Goal: Check status: Check status

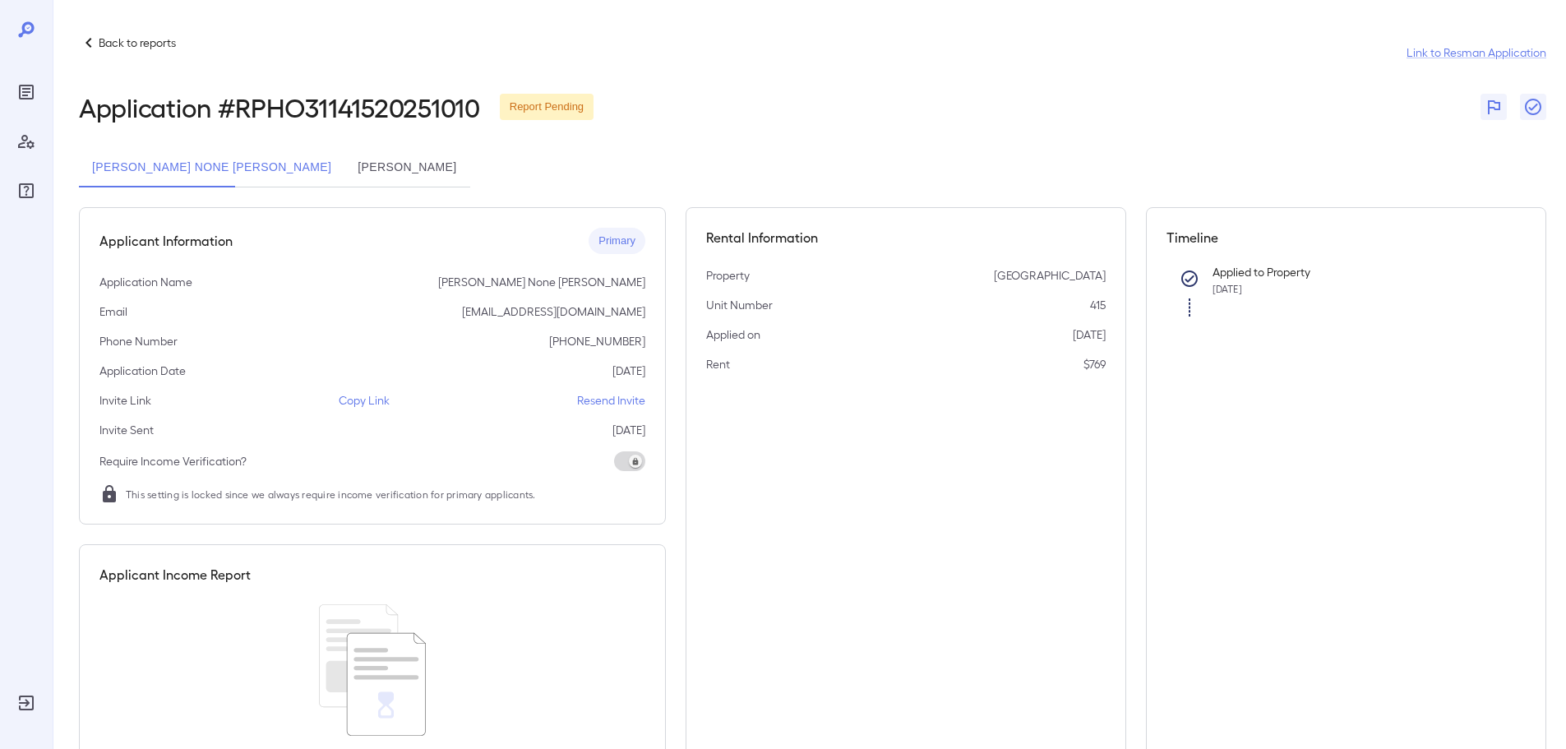
click at [344, 166] on button "[PERSON_NAME]" at bounding box center [406, 167] width 125 height 39
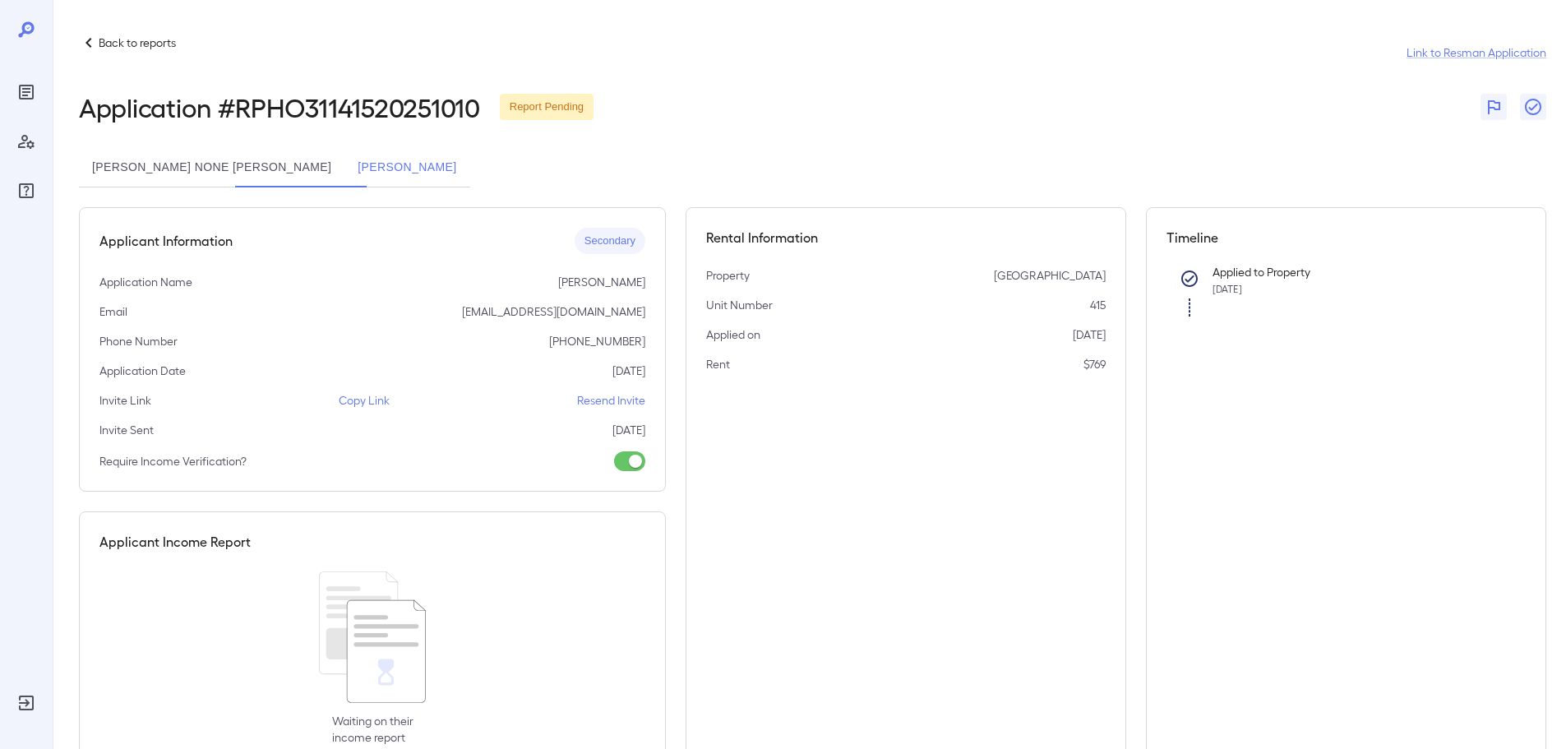
click at [176, 164] on button "[PERSON_NAME] None [PERSON_NAME]" at bounding box center [211, 167] width 265 height 39
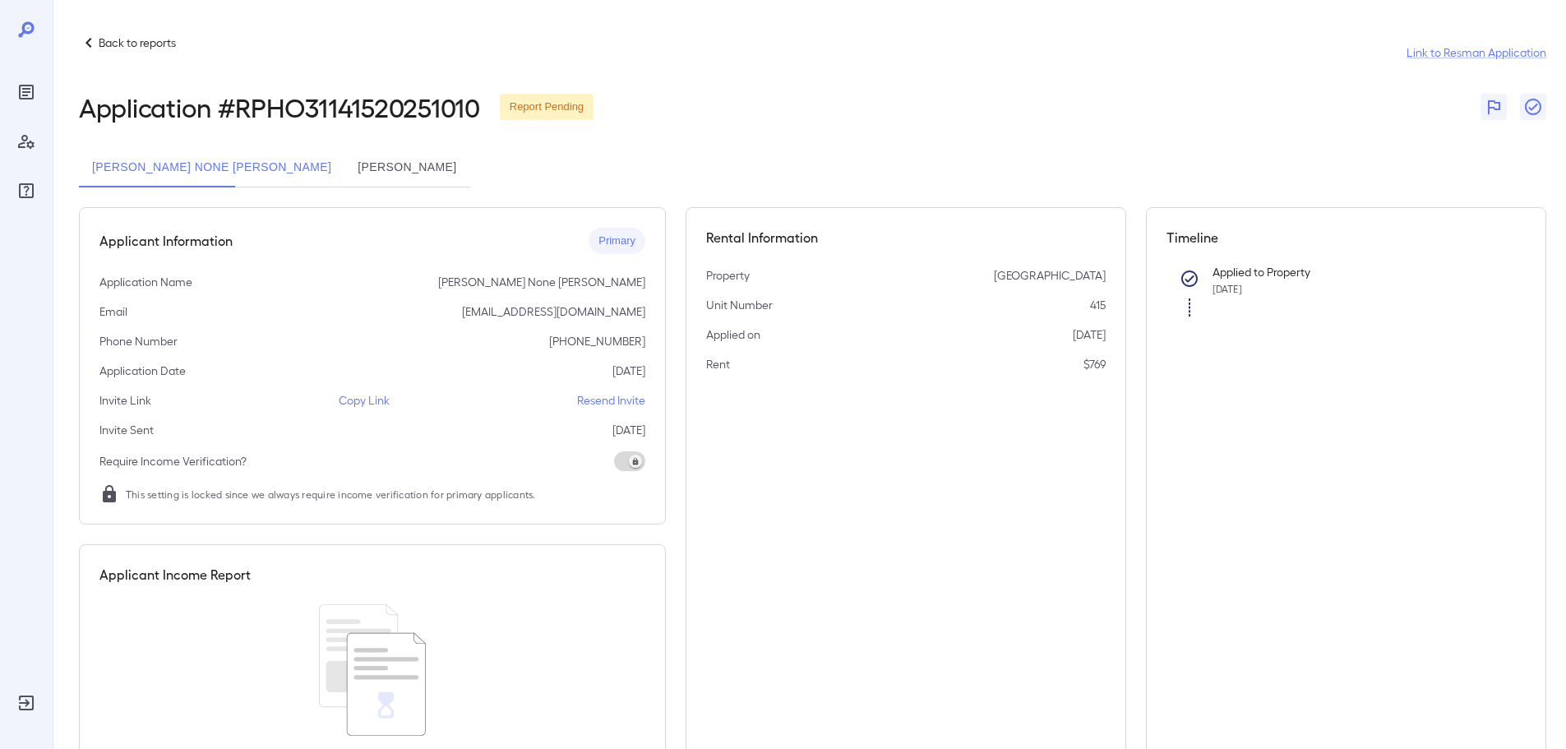
click at [344, 164] on button "[PERSON_NAME]" at bounding box center [406, 167] width 125 height 39
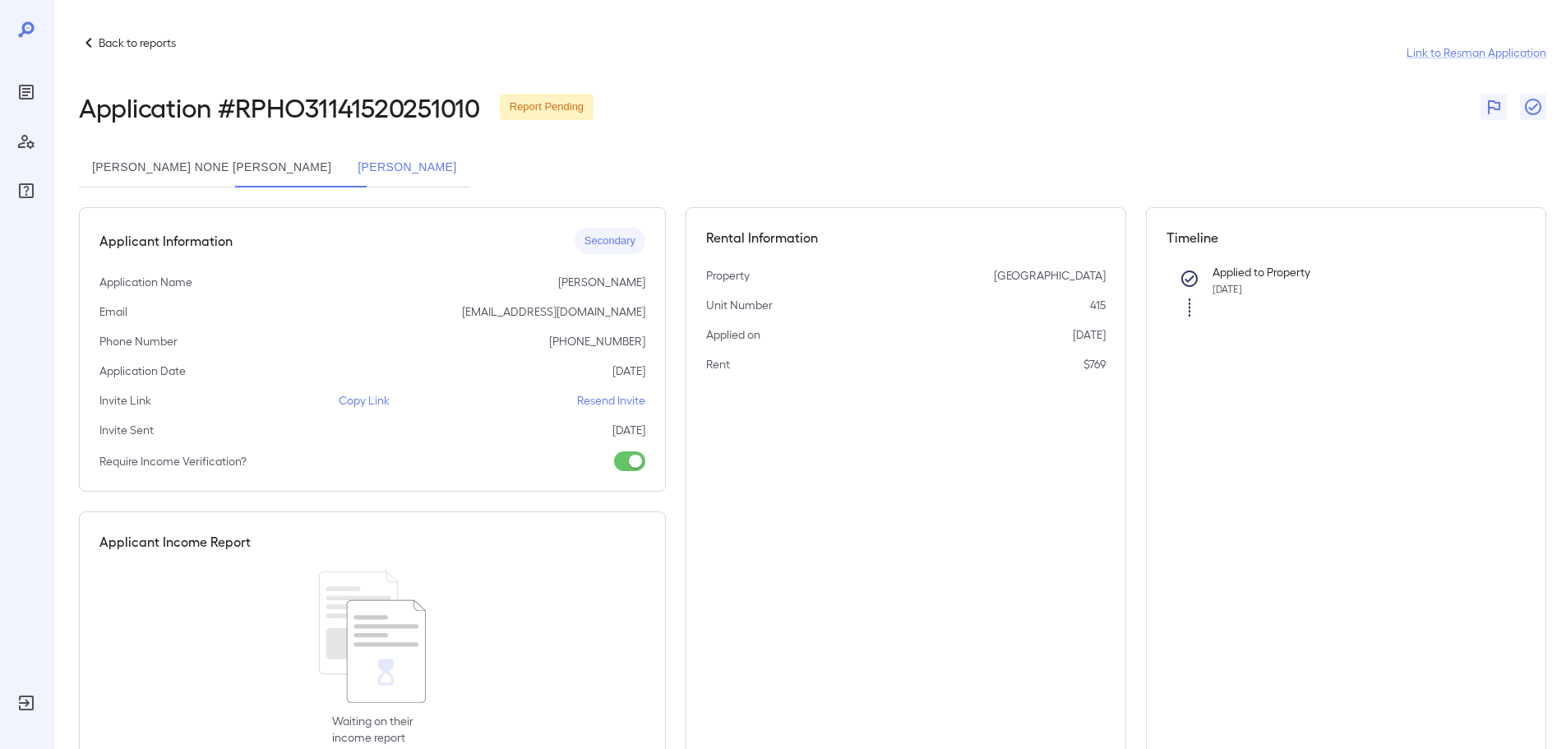
click at [198, 166] on button "[PERSON_NAME] None [PERSON_NAME]" at bounding box center [211, 167] width 265 height 39
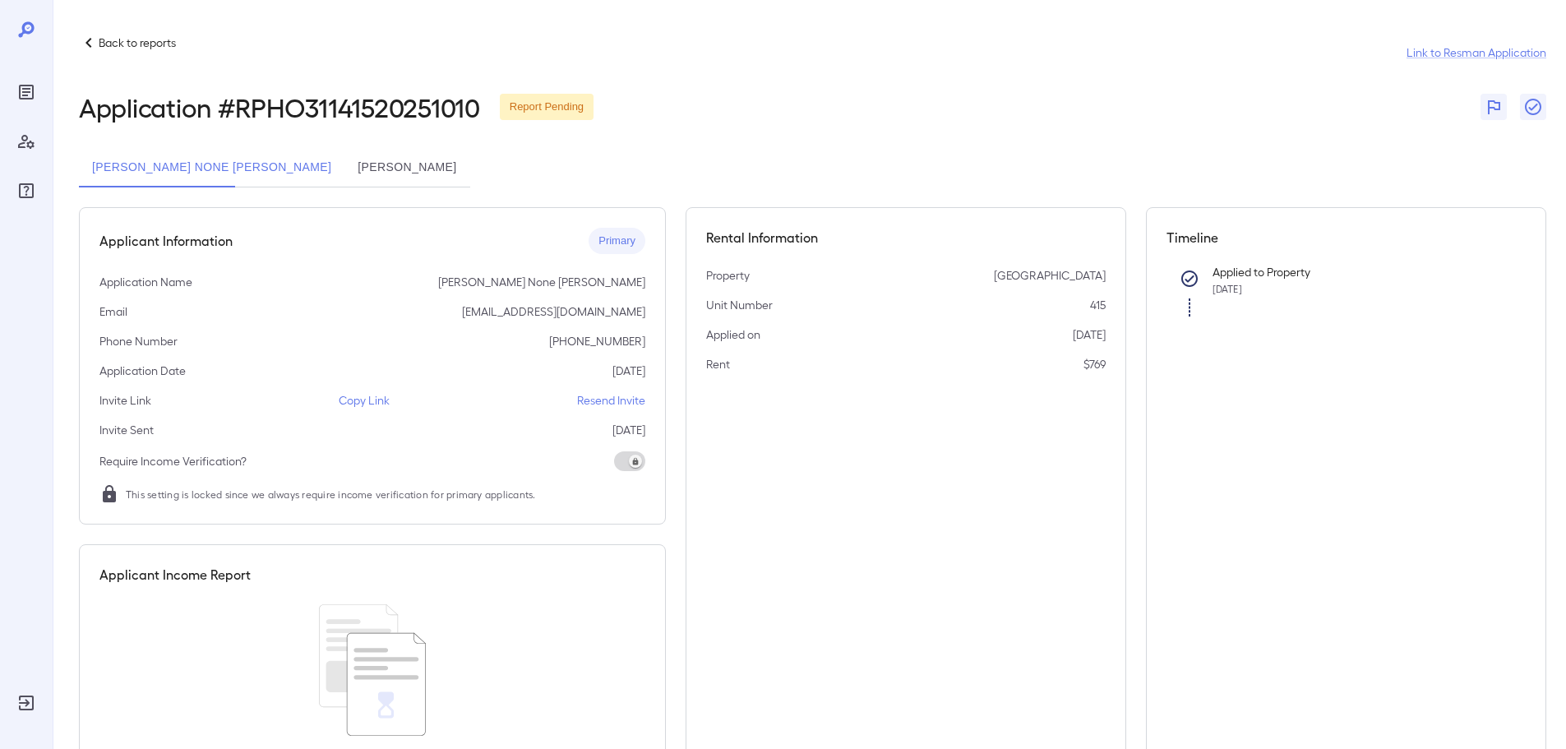
click at [344, 169] on button "[PERSON_NAME]" at bounding box center [406, 167] width 125 height 39
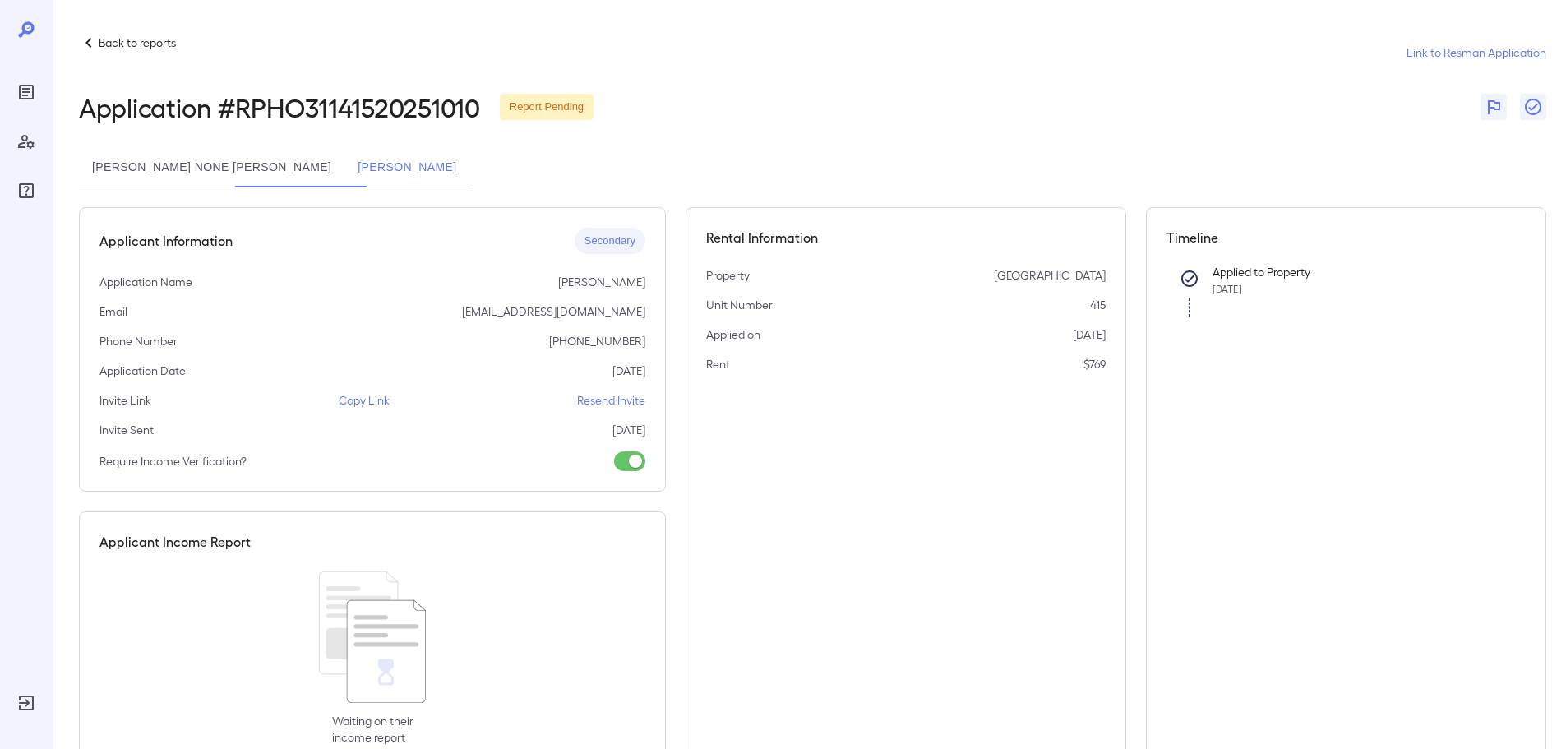
click at [182, 173] on button "[PERSON_NAME] None [PERSON_NAME]" at bounding box center [211, 167] width 265 height 39
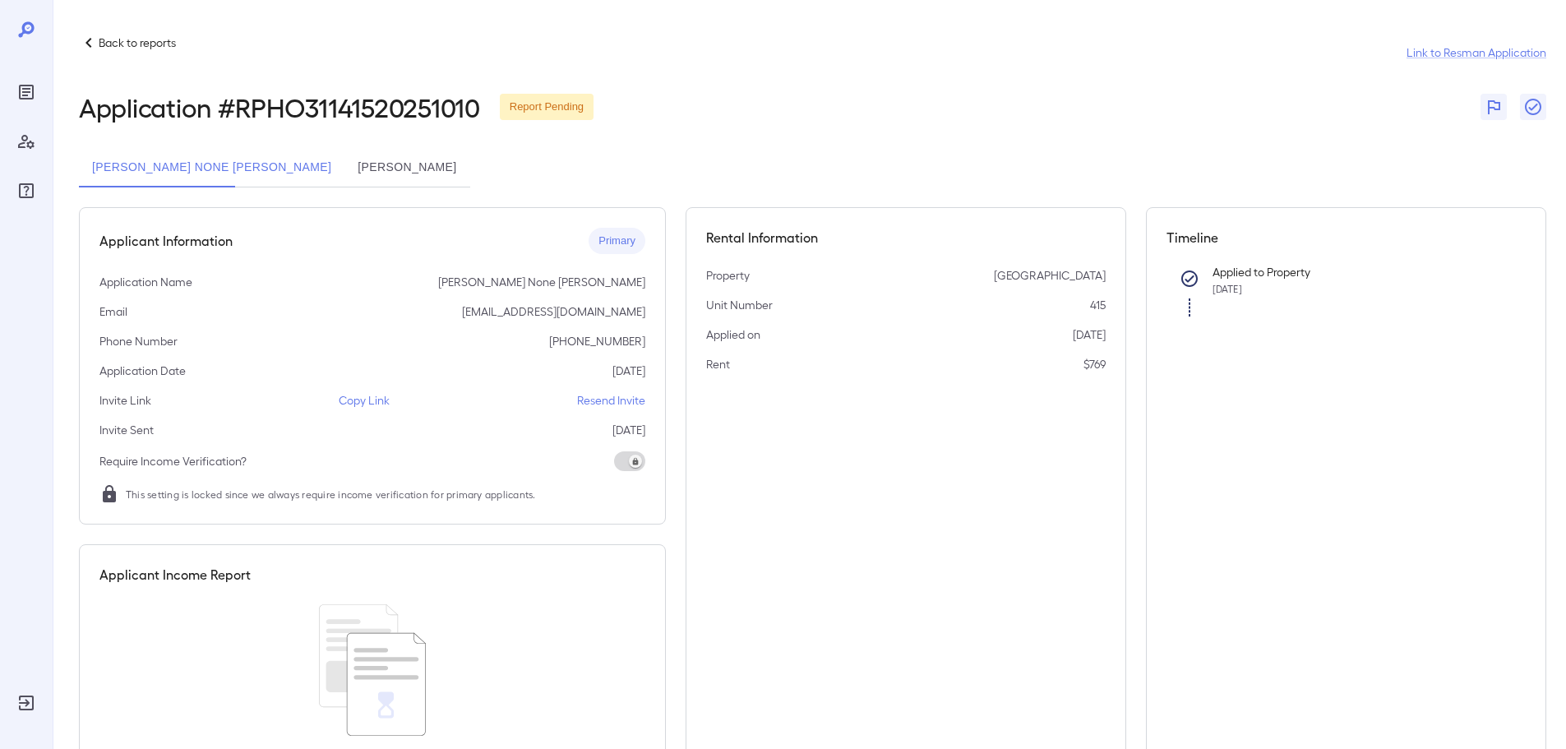
click at [344, 171] on button "[PERSON_NAME]" at bounding box center [406, 167] width 125 height 39
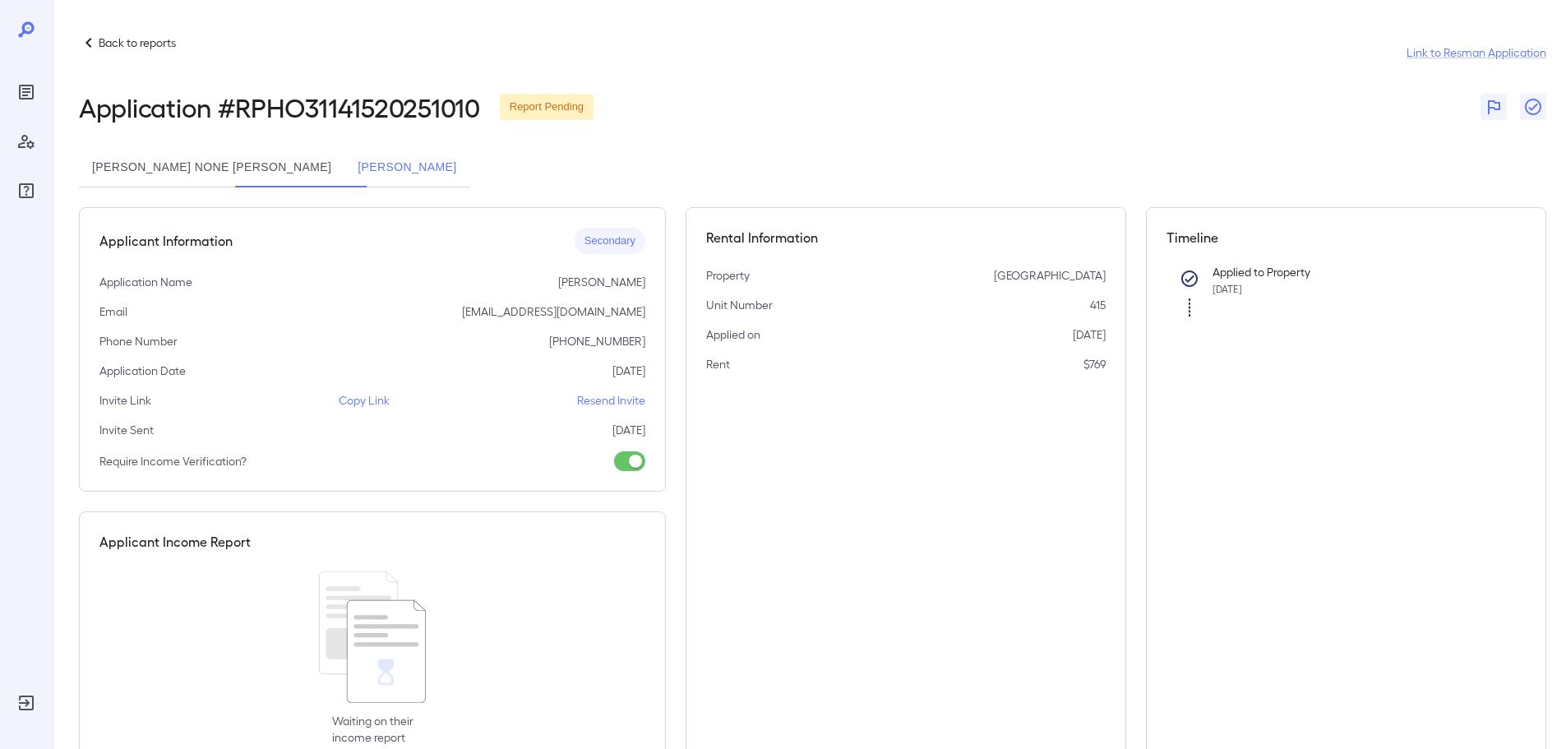
click at [157, 155] on button "[PERSON_NAME] None [PERSON_NAME]" at bounding box center [211, 167] width 265 height 39
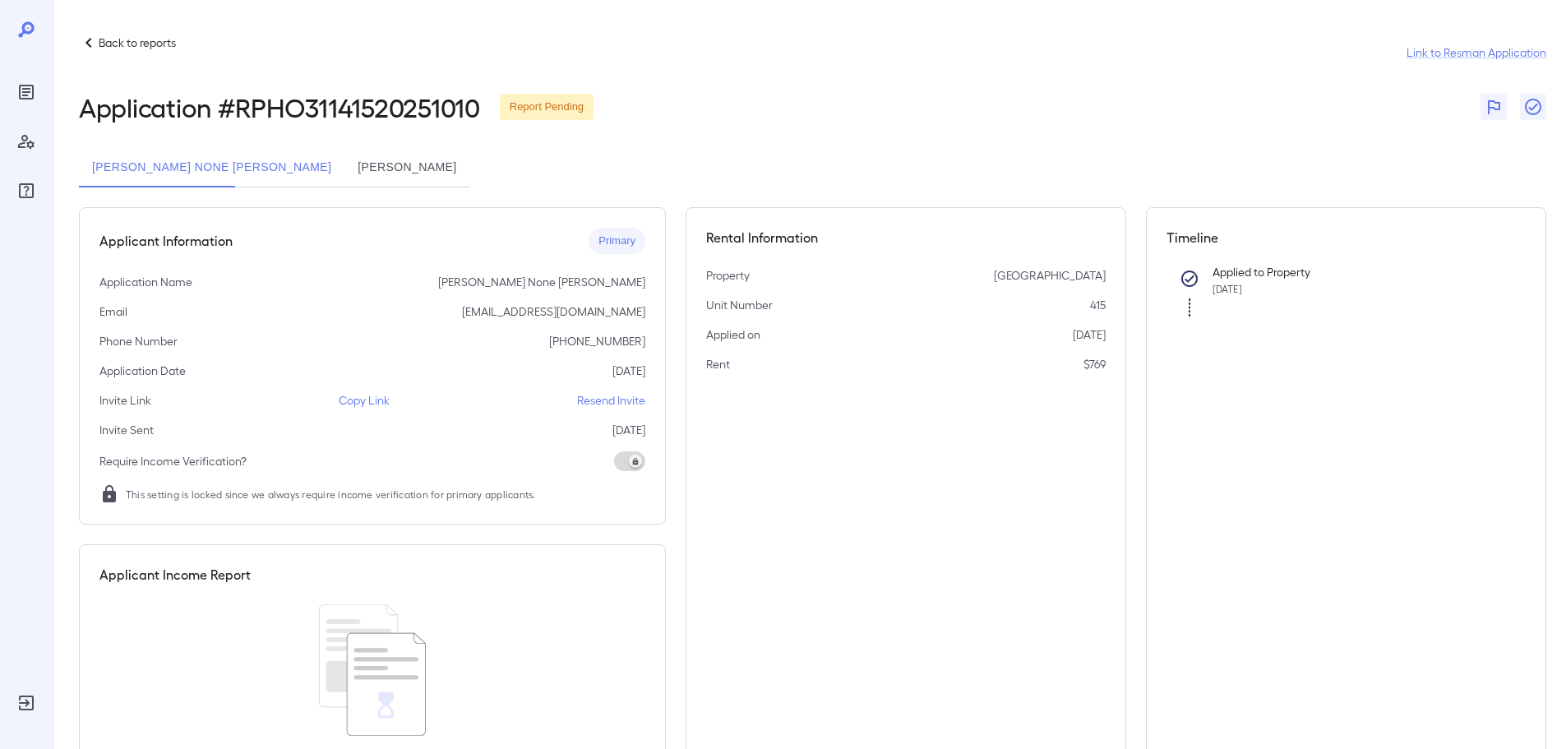
click at [106, 42] on p "Back to reports" at bounding box center [137, 43] width 77 height 16
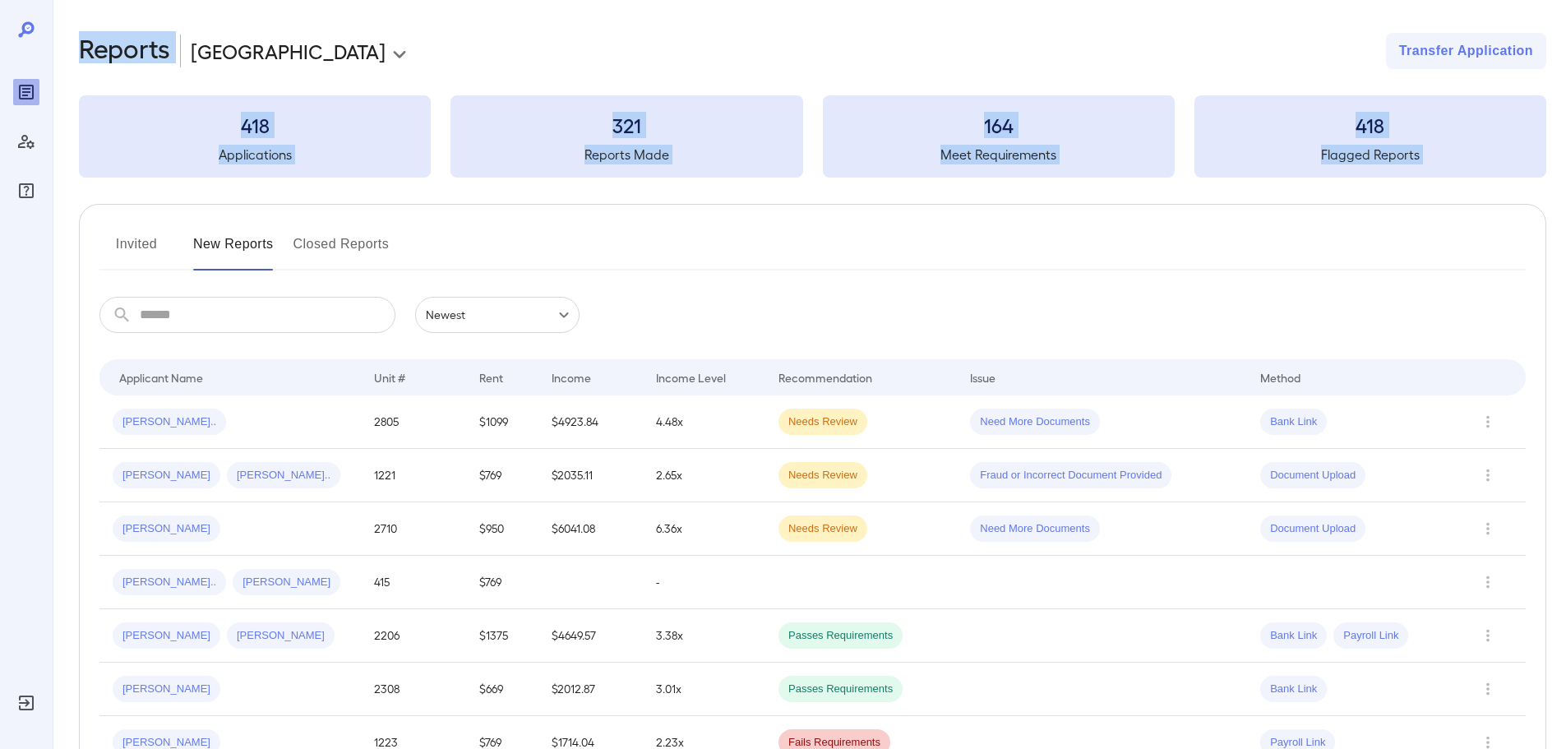
drag, startPoint x: 186, startPoint y: 219, endPoint x: 0, endPoint y: 372, distance: 240.6
click at [0, 372] on div "**********" at bounding box center [783, 374] width 1566 height 749
click at [536, 235] on div "Invited New Reports Closed Reports" at bounding box center [812, 250] width 1426 height 39
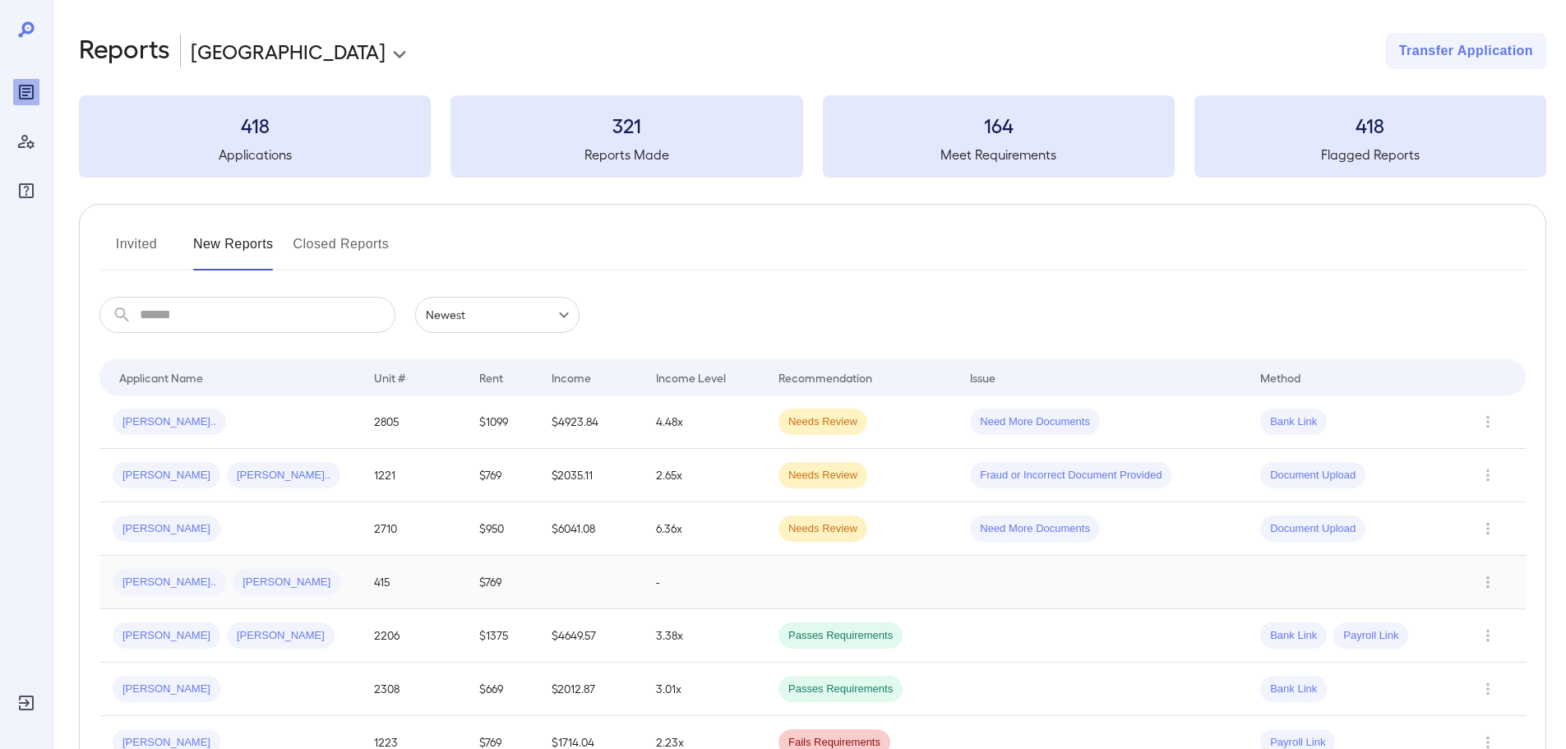
click at [348, 566] on td "Maribel N... James A..." at bounding box center [229, 582] width 261 height 53
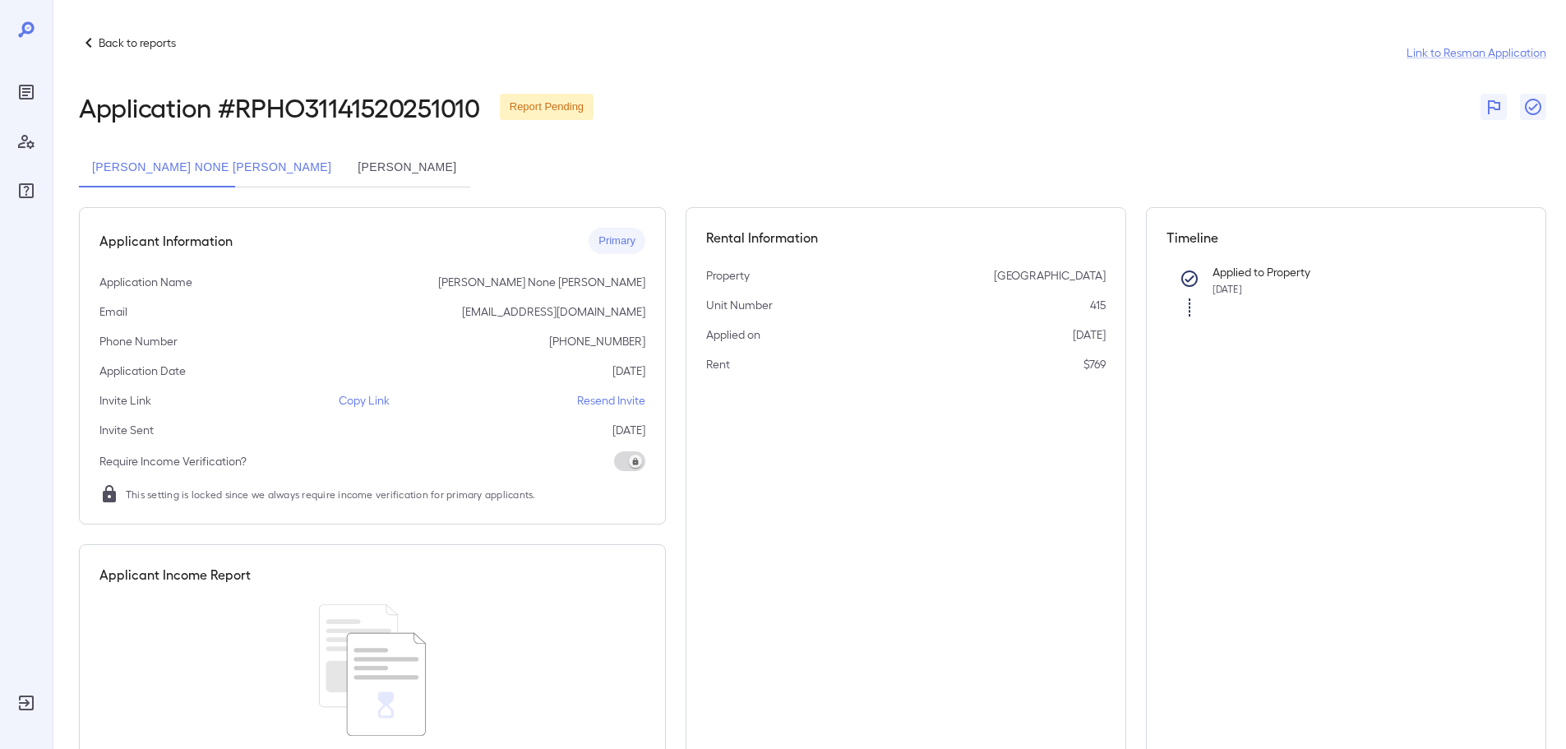
click at [344, 157] on button "[PERSON_NAME]" at bounding box center [406, 167] width 125 height 39
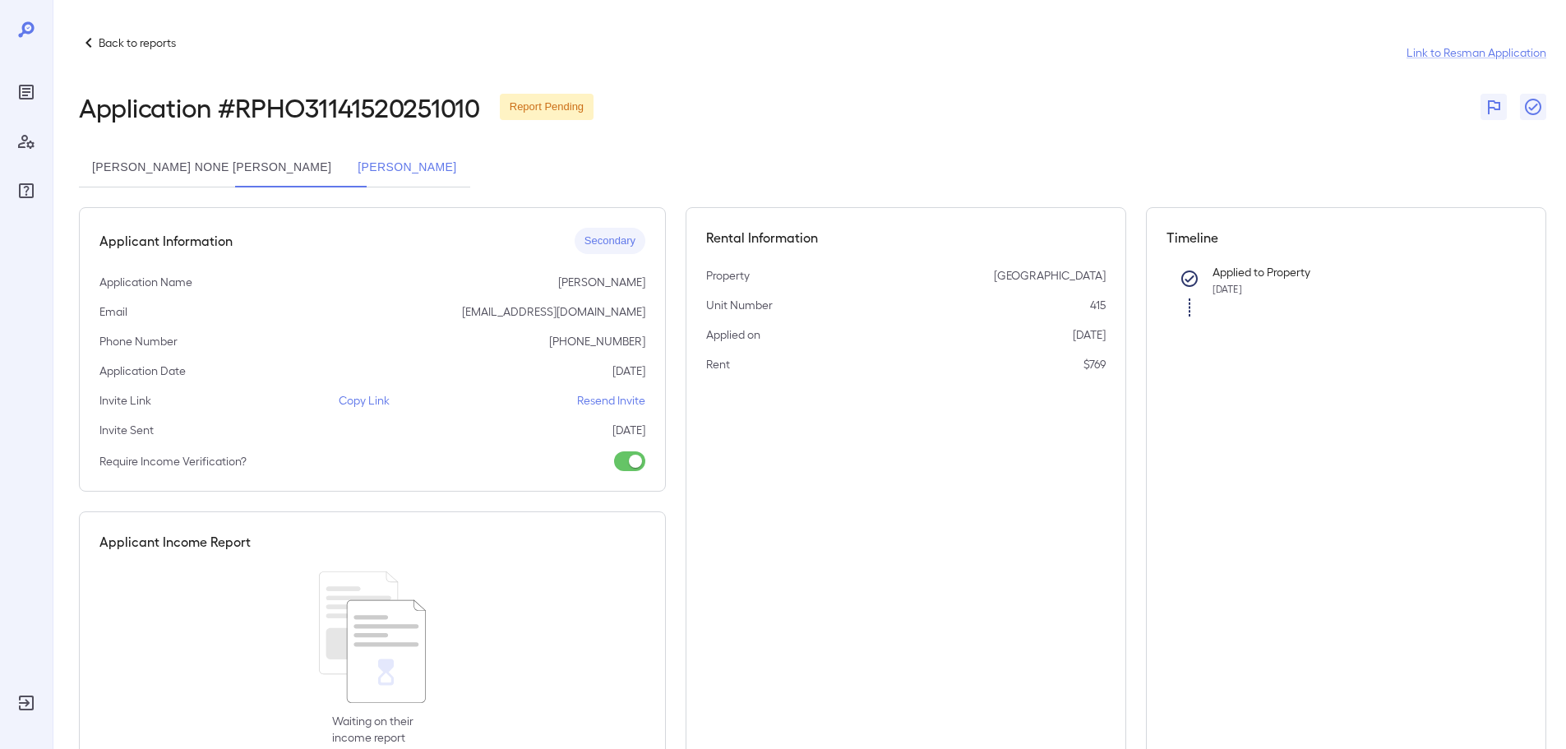
click at [192, 155] on button "[PERSON_NAME] None [PERSON_NAME]" at bounding box center [211, 167] width 265 height 39
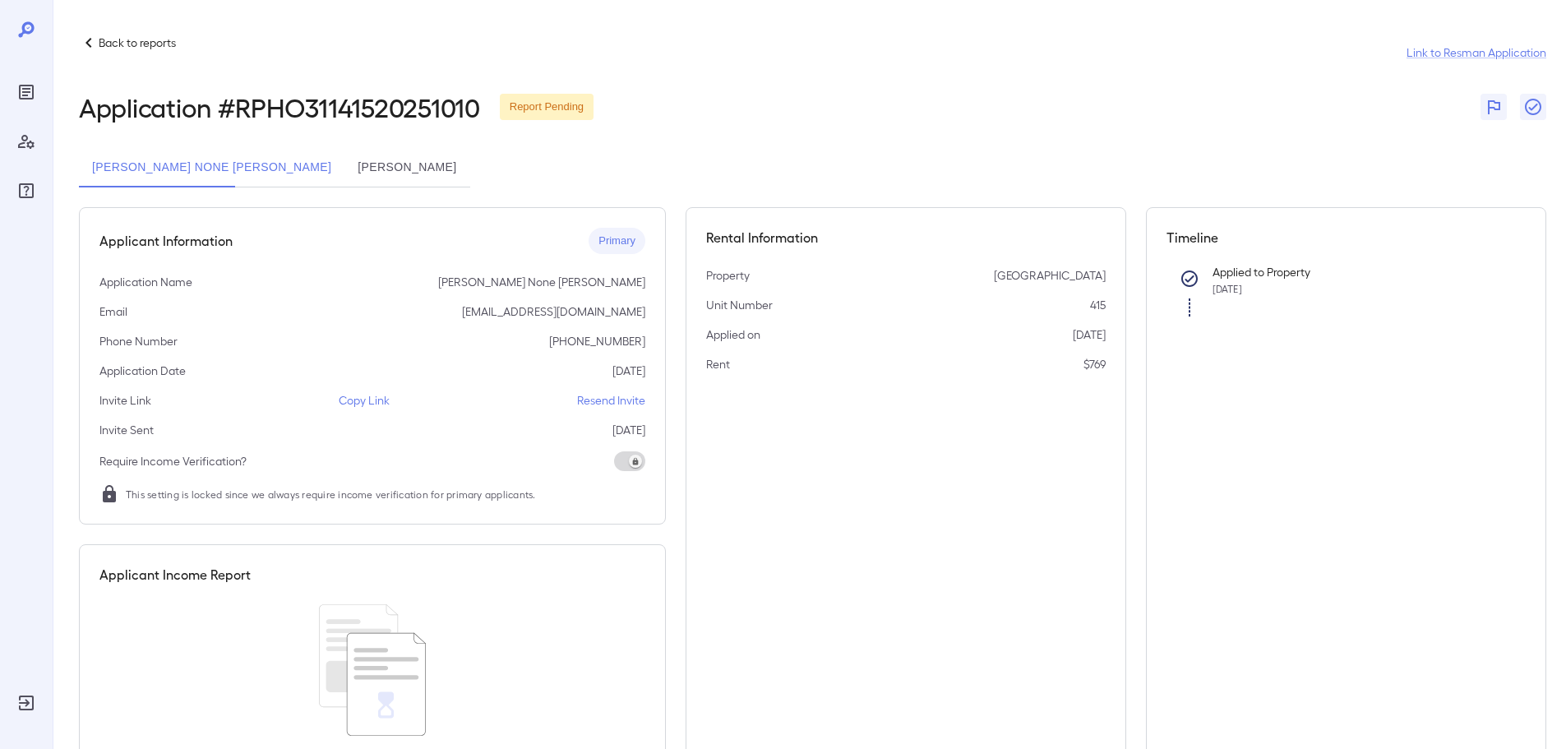
click at [344, 166] on button "[PERSON_NAME]" at bounding box center [406, 167] width 125 height 39
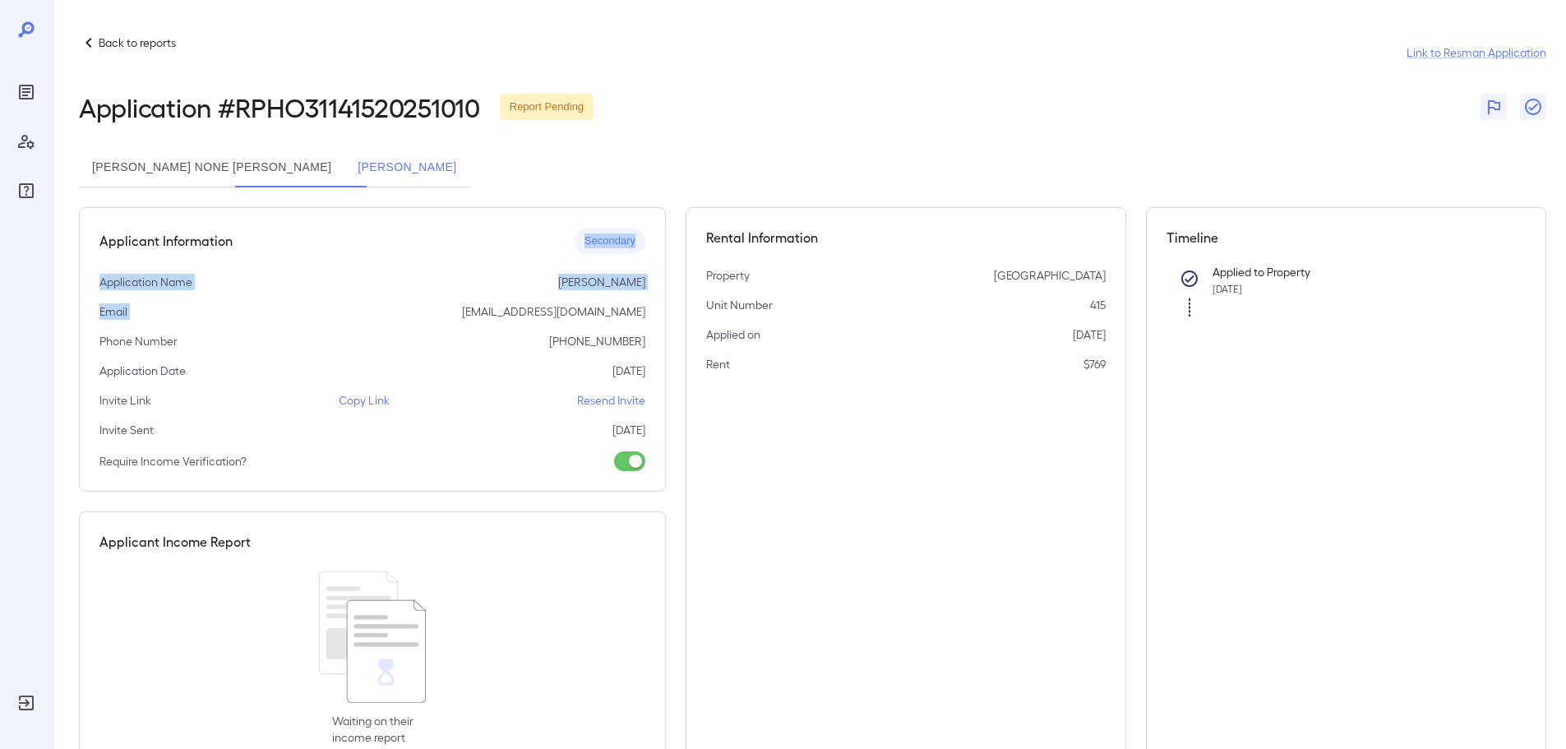
drag, startPoint x: 367, startPoint y: 256, endPoint x: 424, endPoint y: 517, distance: 266.6
click at [419, 502] on div "Applicant Information Secondary Application Name James A. Hudson Email fishing1…" at bounding box center [372, 486] width 587 height 559
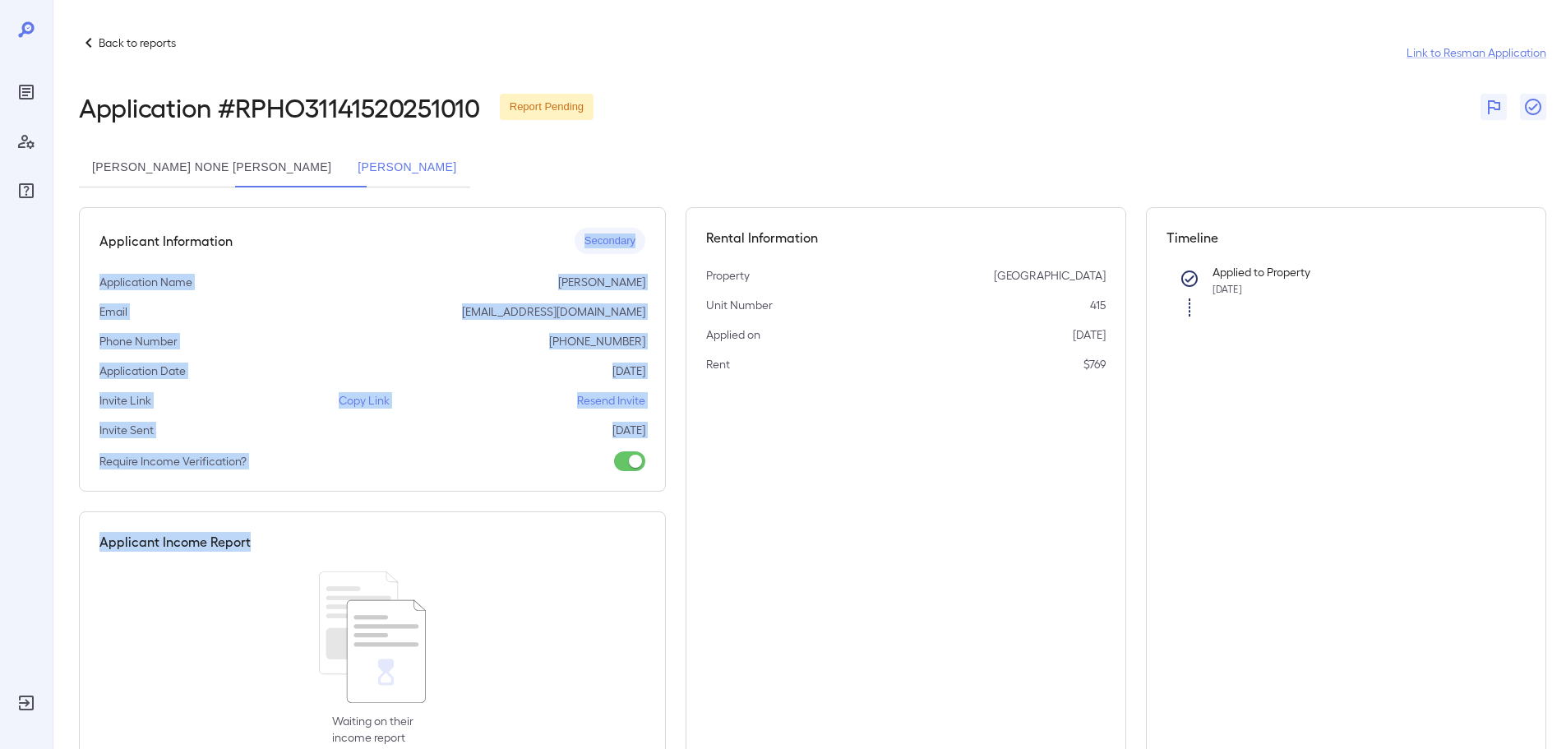
click at [470, 468] on div "Require Income Verification?" at bounding box center [372, 461] width 546 height 20
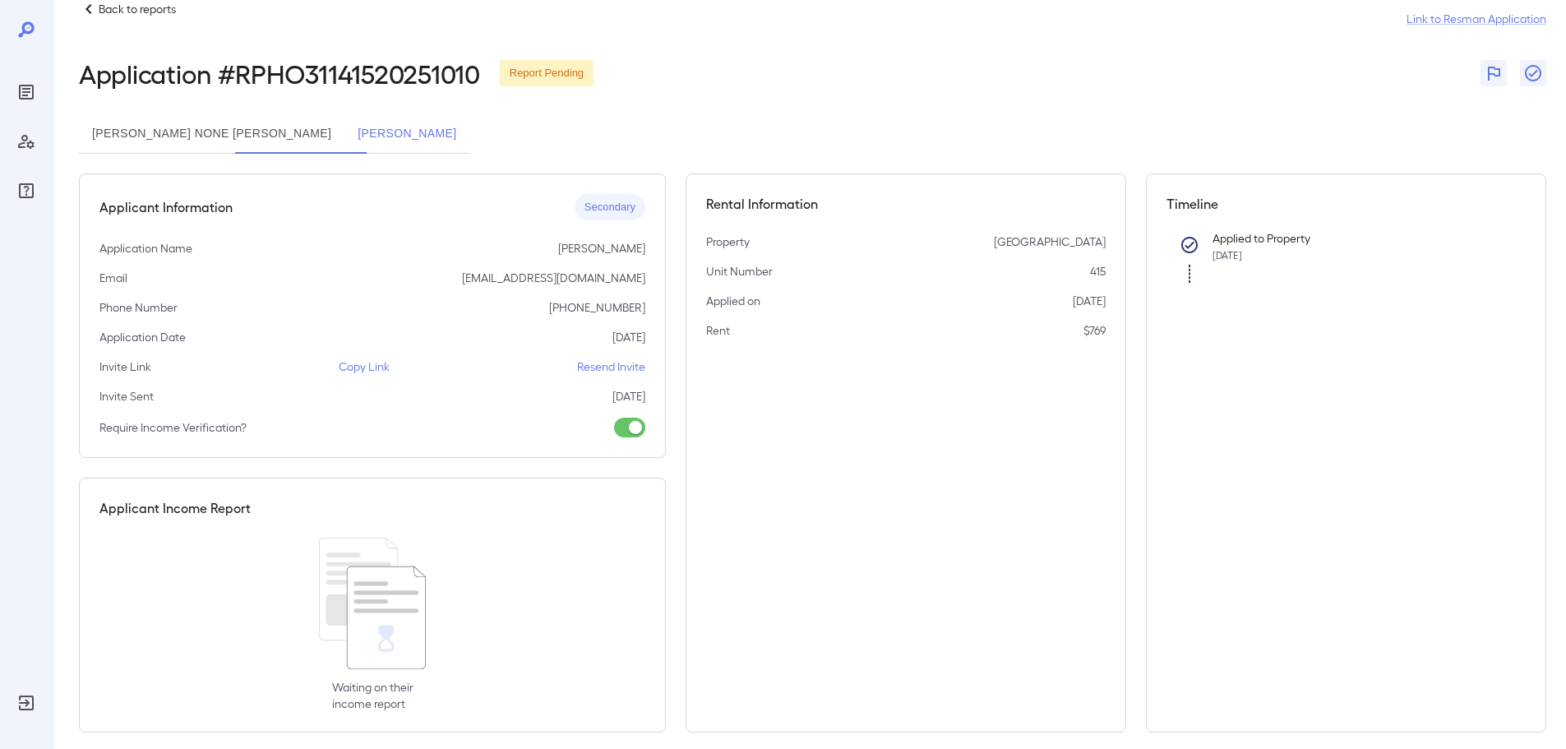
scroll to position [50, 0]
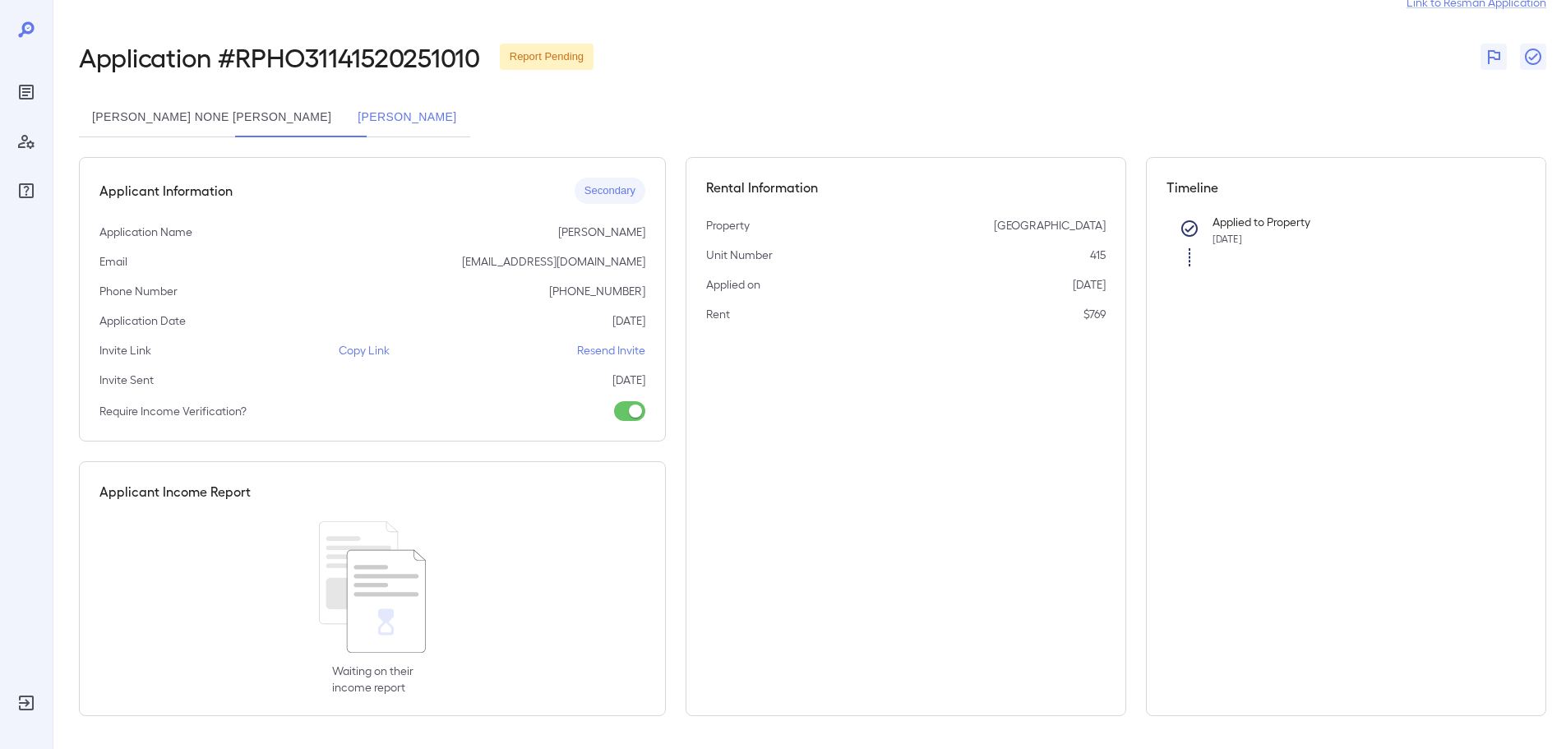
click at [166, 122] on button "[PERSON_NAME] None [PERSON_NAME]" at bounding box center [211, 117] width 265 height 39
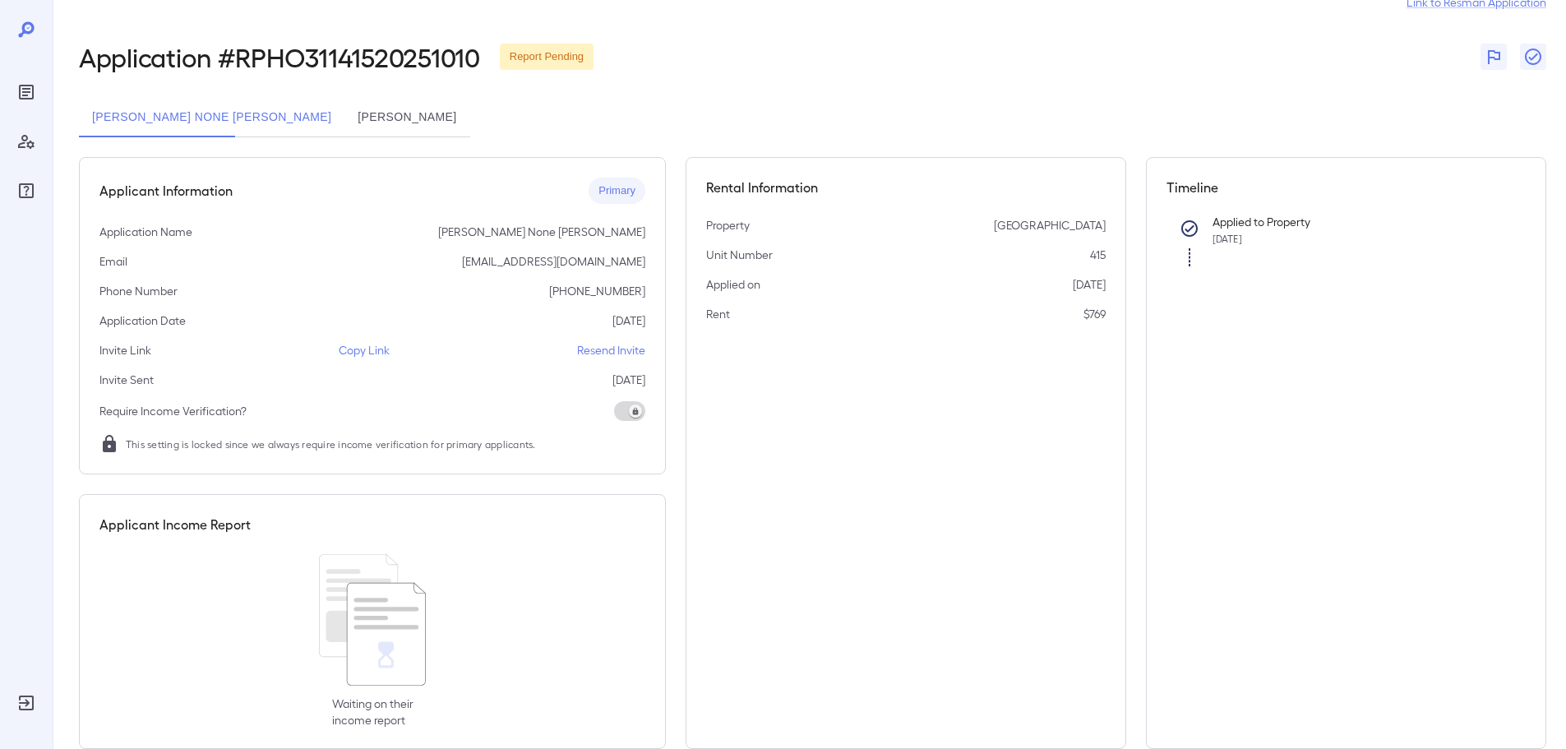
click at [344, 108] on button "[PERSON_NAME]" at bounding box center [406, 117] width 125 height 39
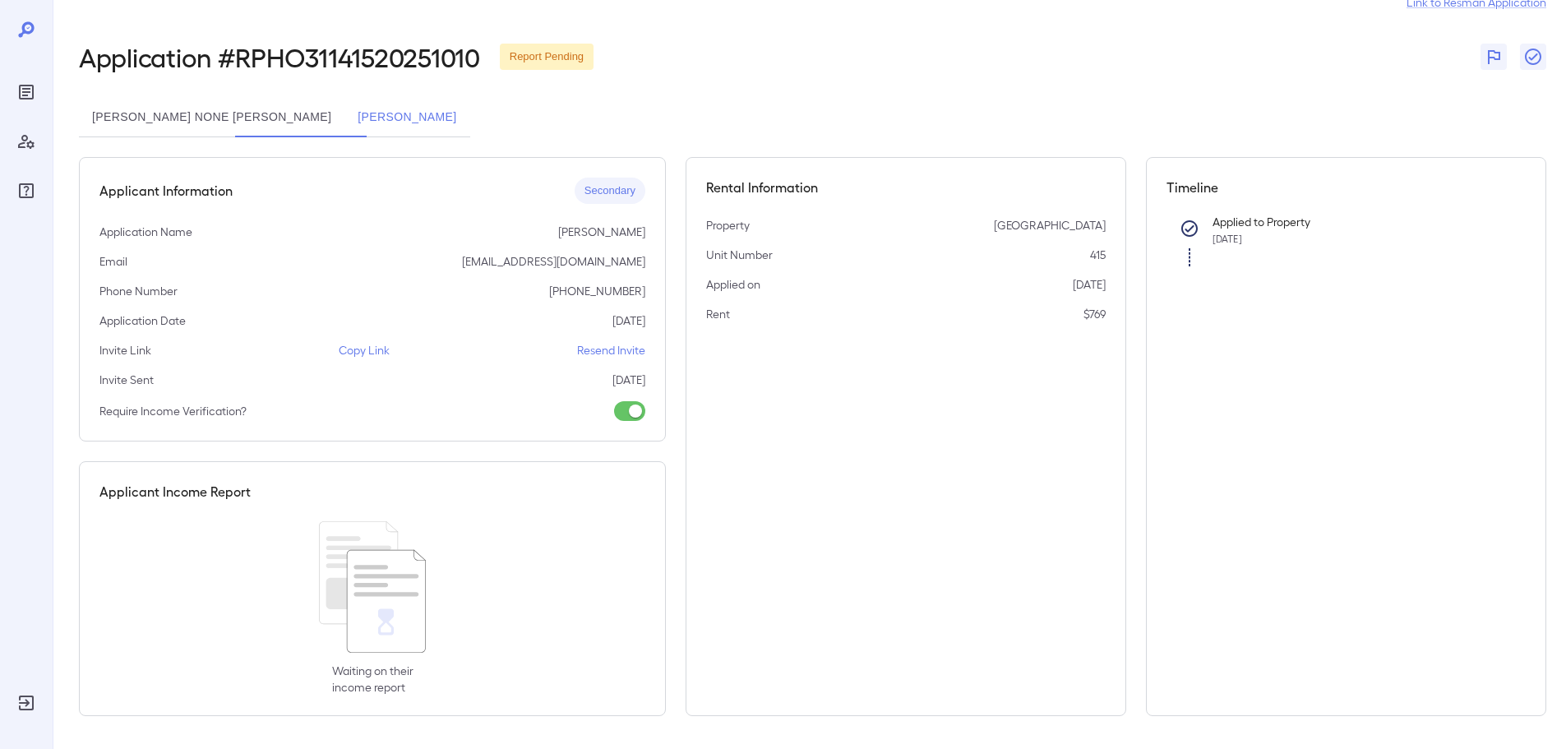
click at [194, 113] on button "[PERSON_NAME] None [PERSON_NAME]" at bounding box center [211, 117] width 265 height 39
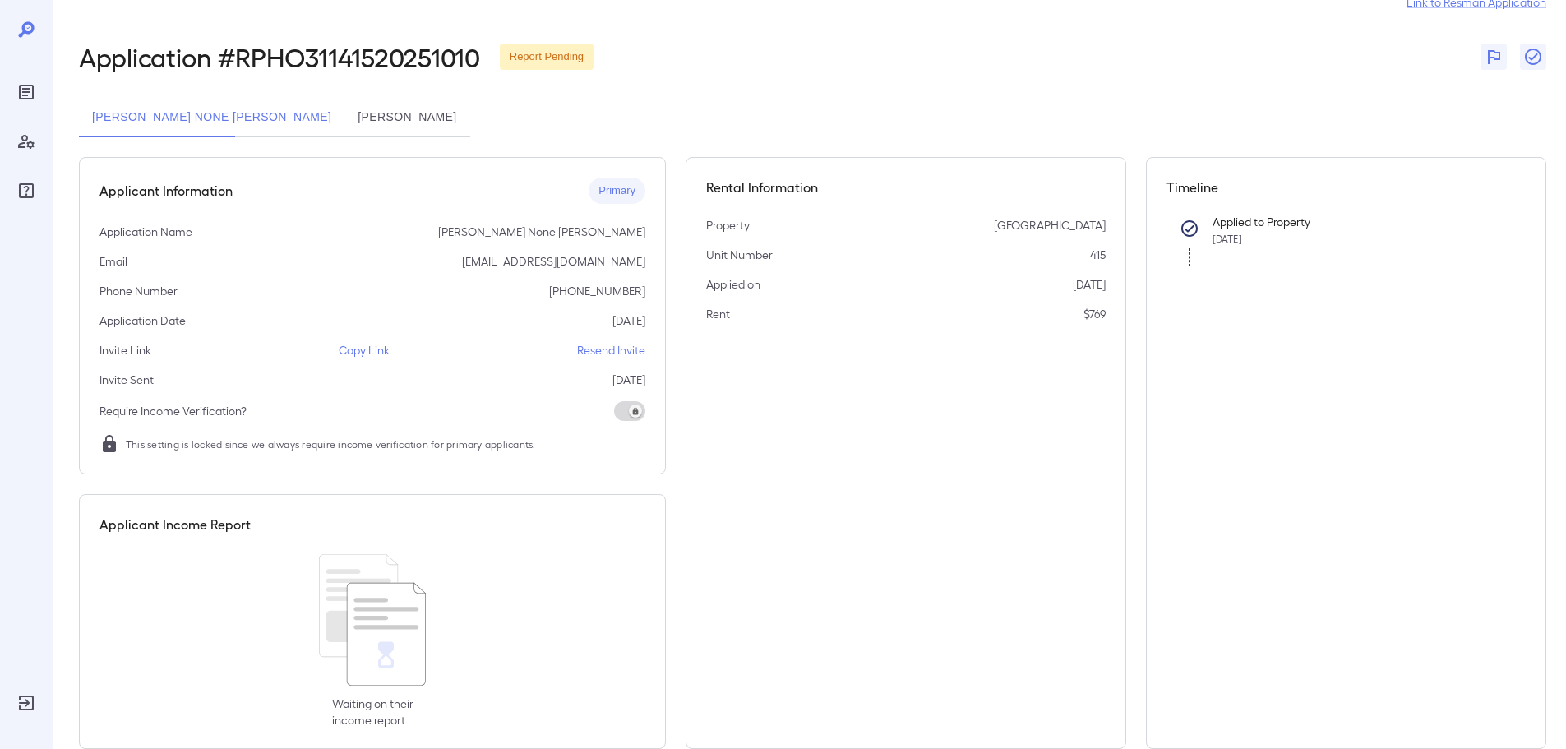
click at [344, 118] on button "[PERSON_NAME]" at bounding box center [406, 117] width 125 height 39
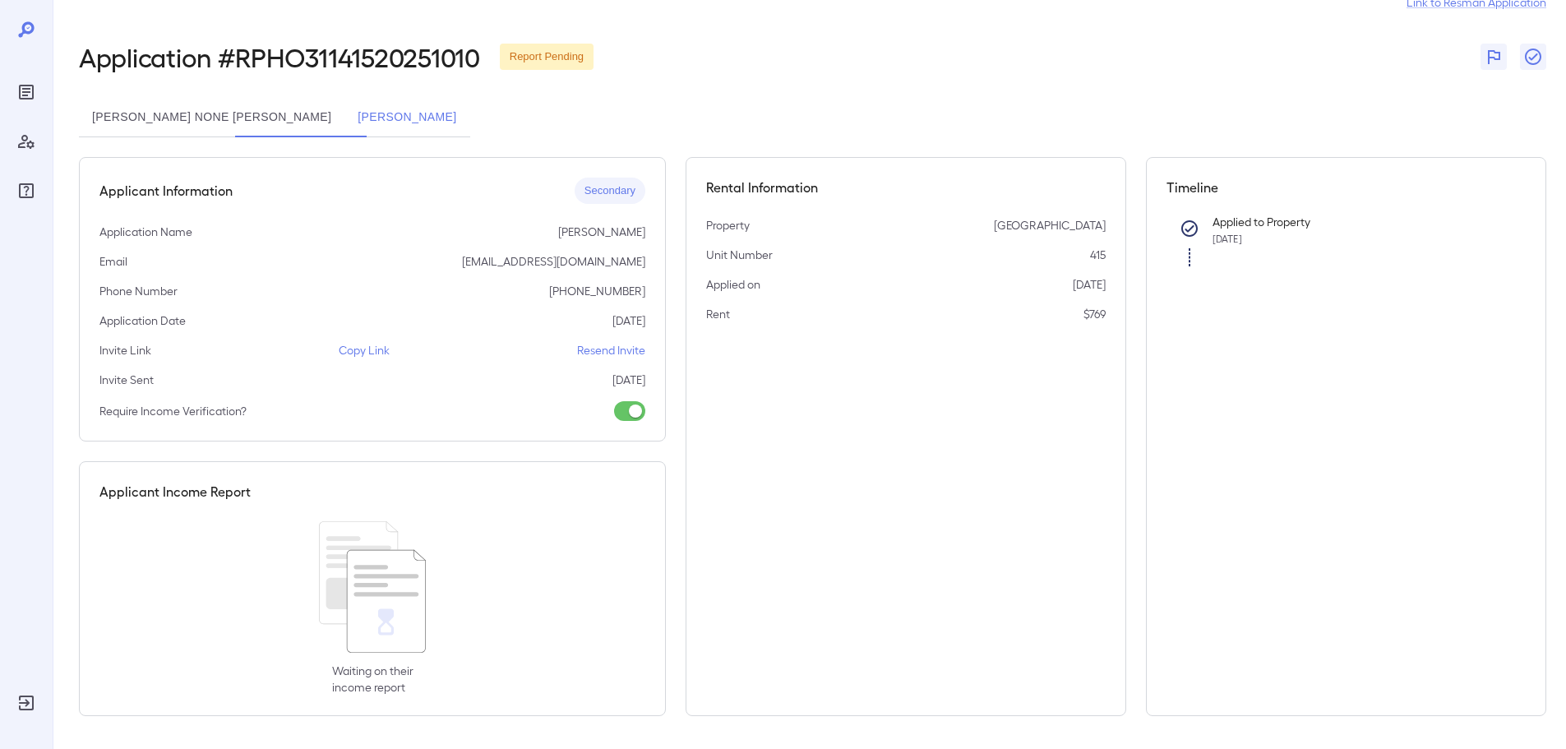
click at [201, 108] on button "[PERSON_NAME] None [PERSON_NAME]" at bounding box center [211, 117] width 265 height 39
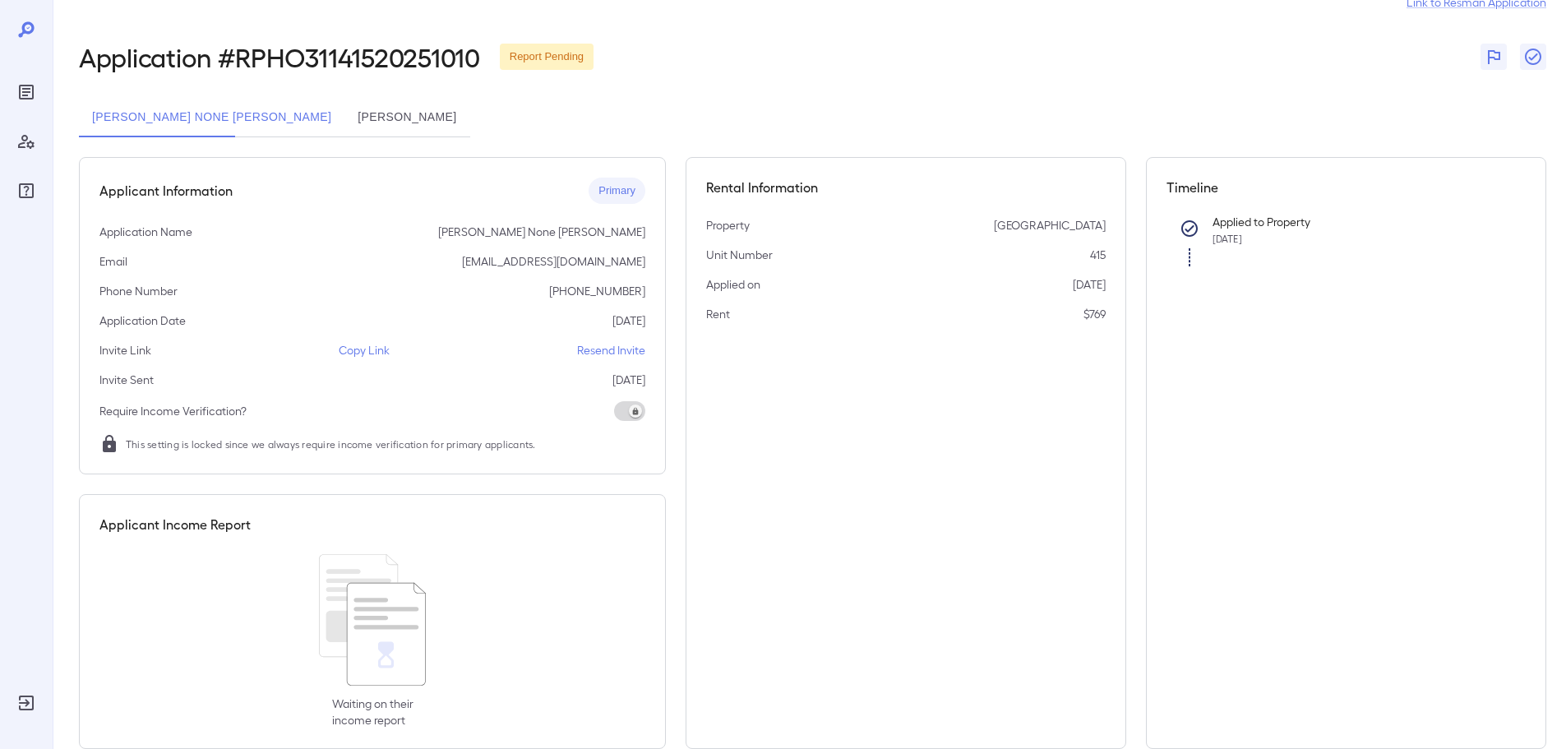
click at [344, 104] on button "[PERSON_NAME]" at bounding box center [406, 117] width 125 height 39
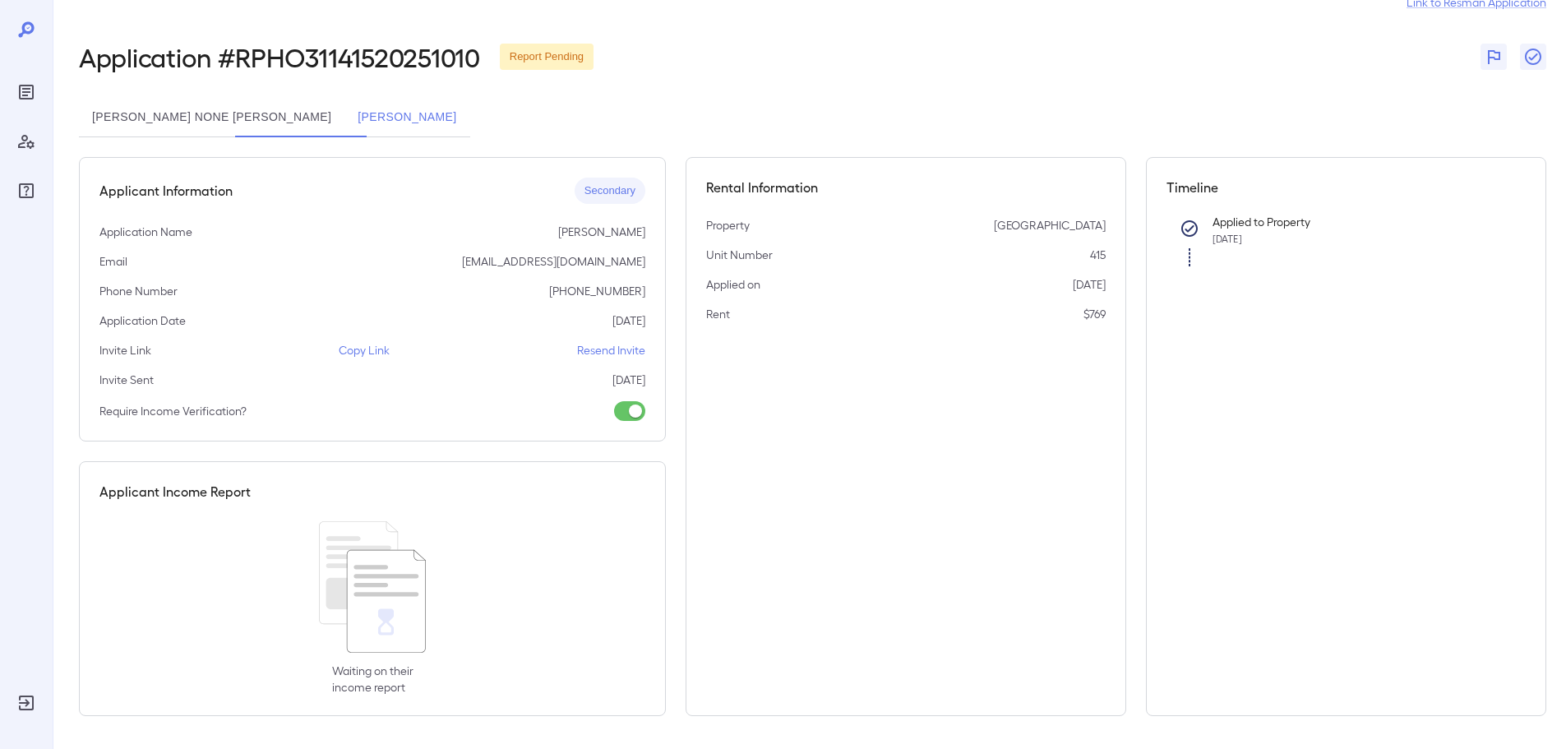
click at [197, 106] on button "[PERSON_NAME] None [PERSON_NAME]" at bounding box center [211, 117] width 265 height 39
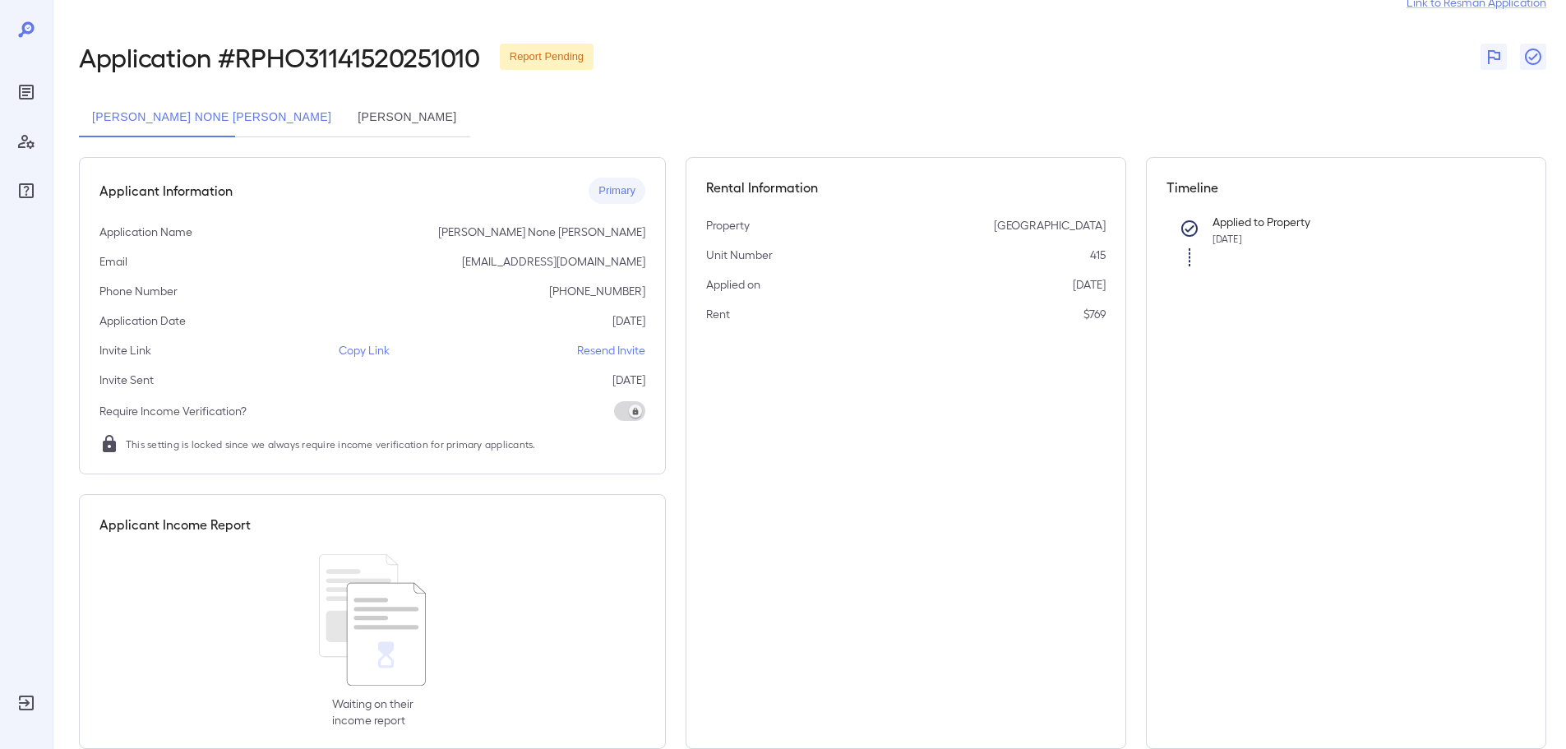
click at [344, 111] on button "[PERSON_NAME]" at bounding box center [406, 117] width 125 height 39
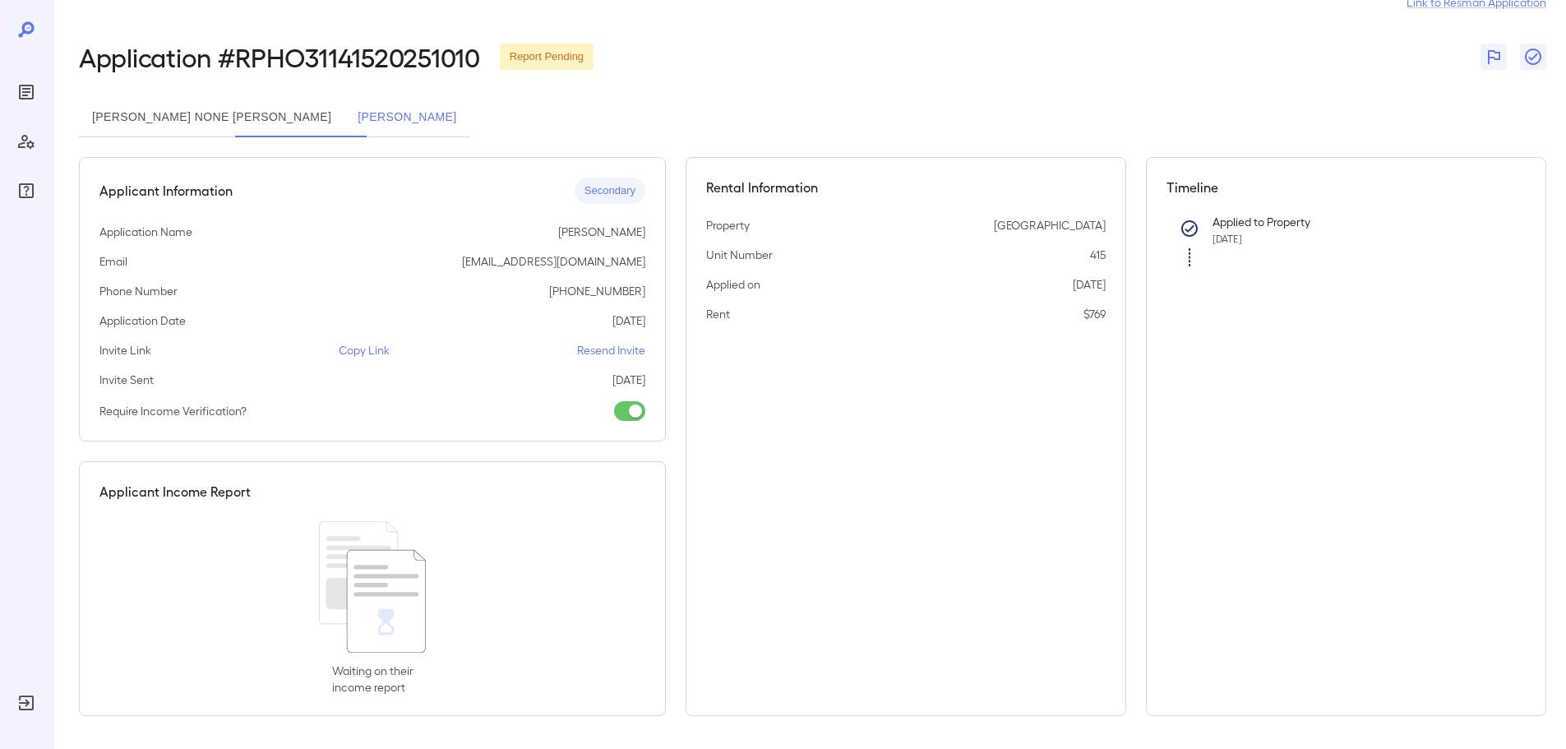
click at [178, 109] on button "[PERSON_NAME] None [PERSON_NAME]" at bounding box center [211, 117] width 265 height 39
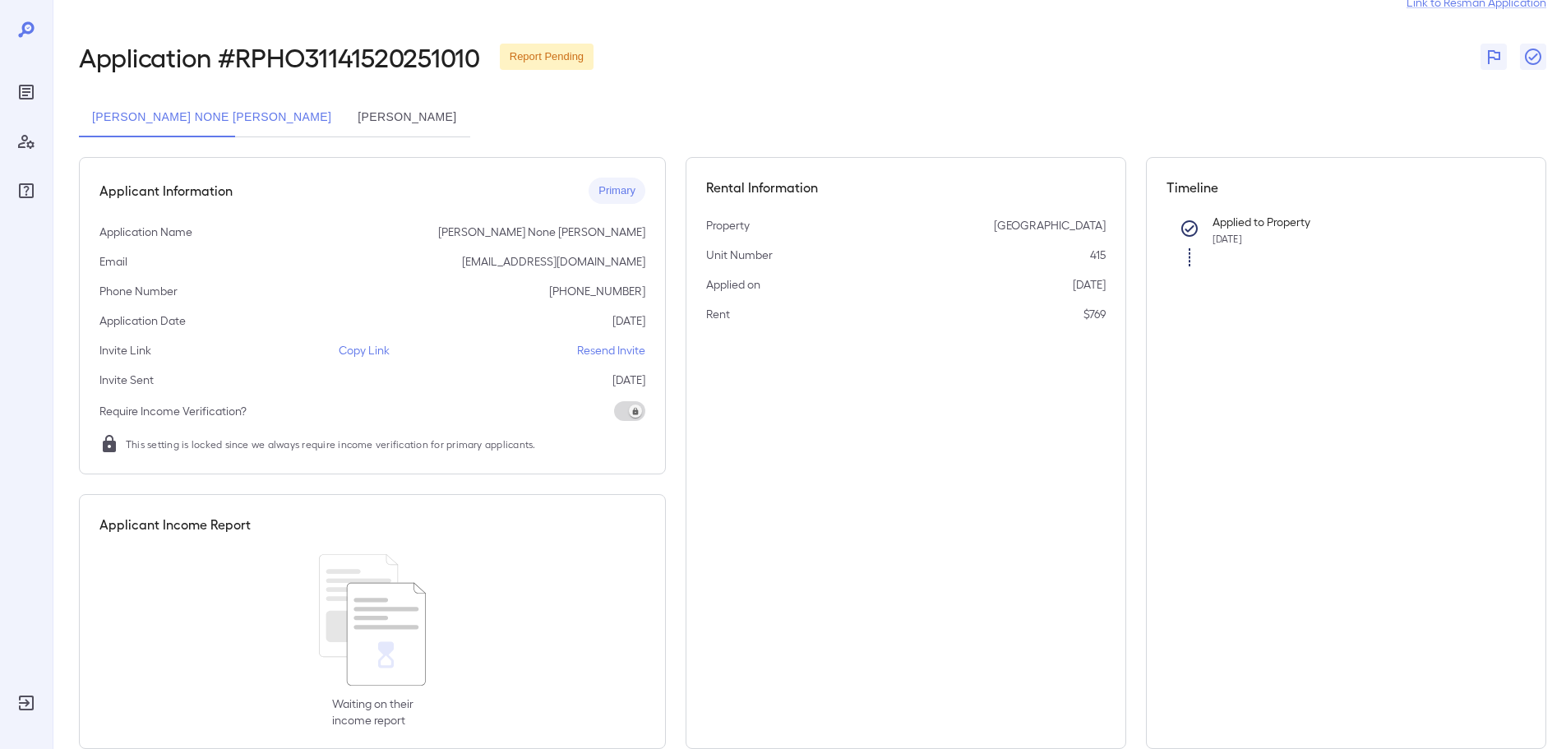
click at [344, 116] on button "[PERSON_NAME]" at bounding box center [406, 117] width 125 height 39
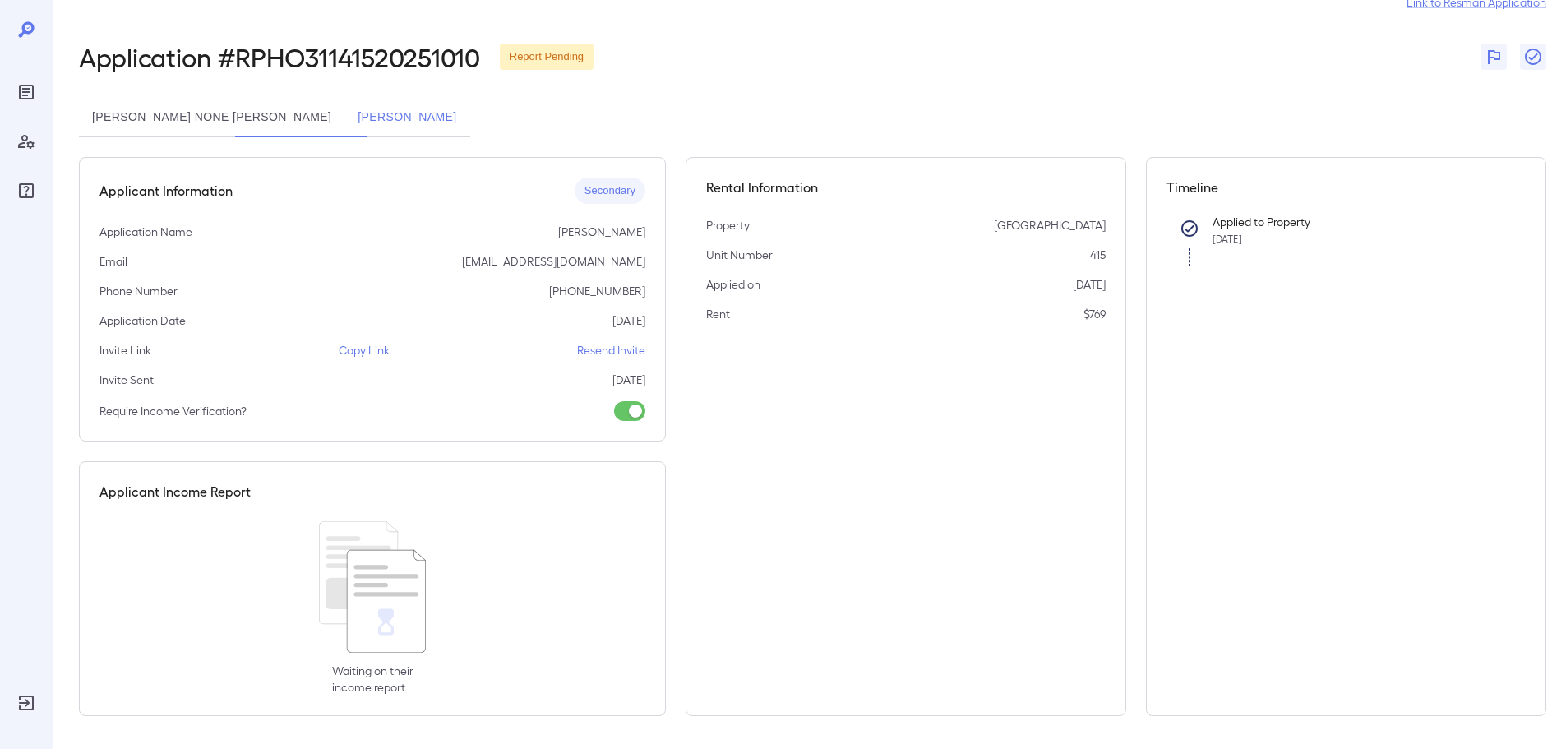
click at [209, 116] on button "[PERSON_NAME] None [PERSON_NAME]" at bounding box center [211, 117] width 265 height 39
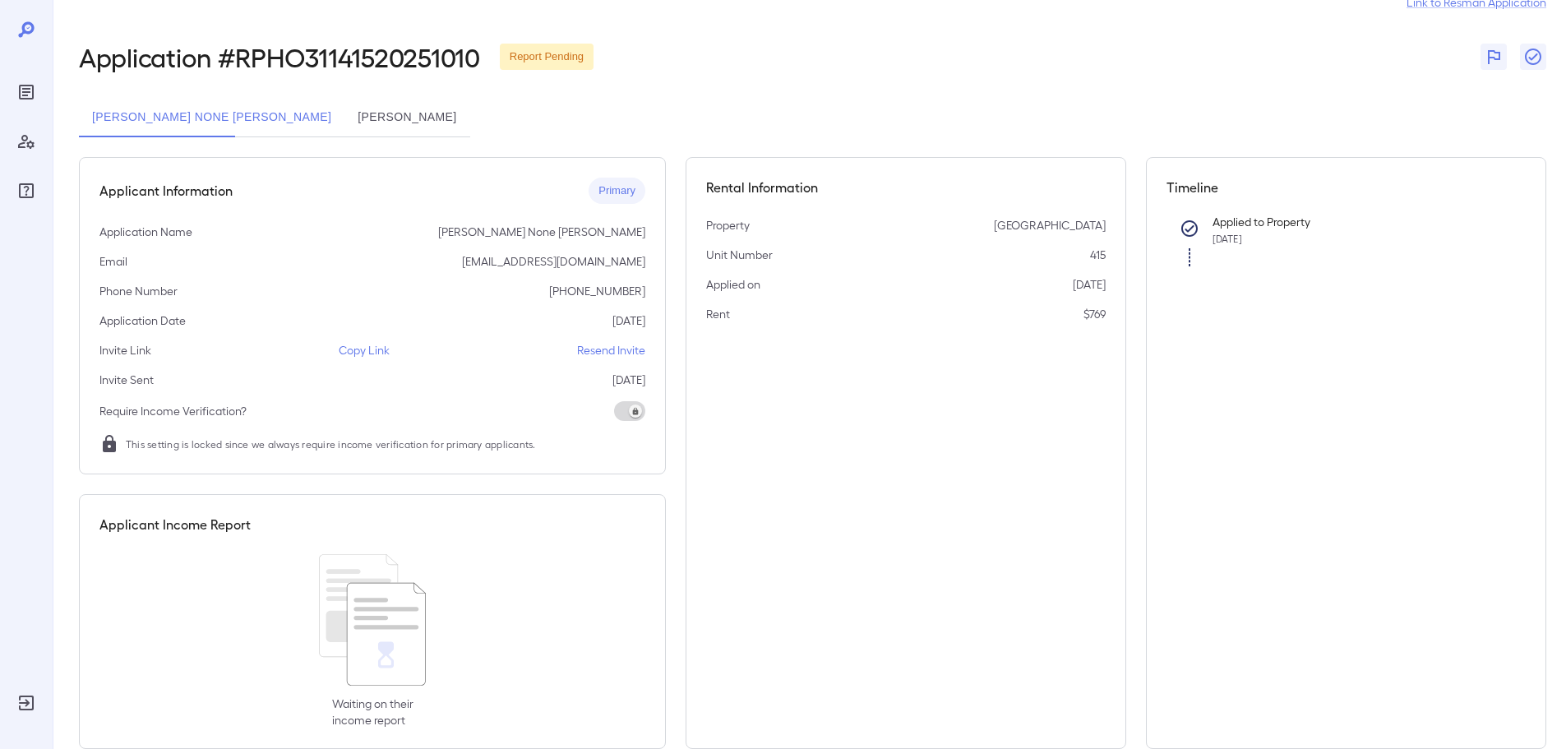
drag, startPoint x: 280, startPoint y: 122, endPoint x: 265, endPoint y: 115, distance: 16.9
click at [344, 114] on button "[PERSON_NAME]" at bounding box center [406, 117] width 125 height 39
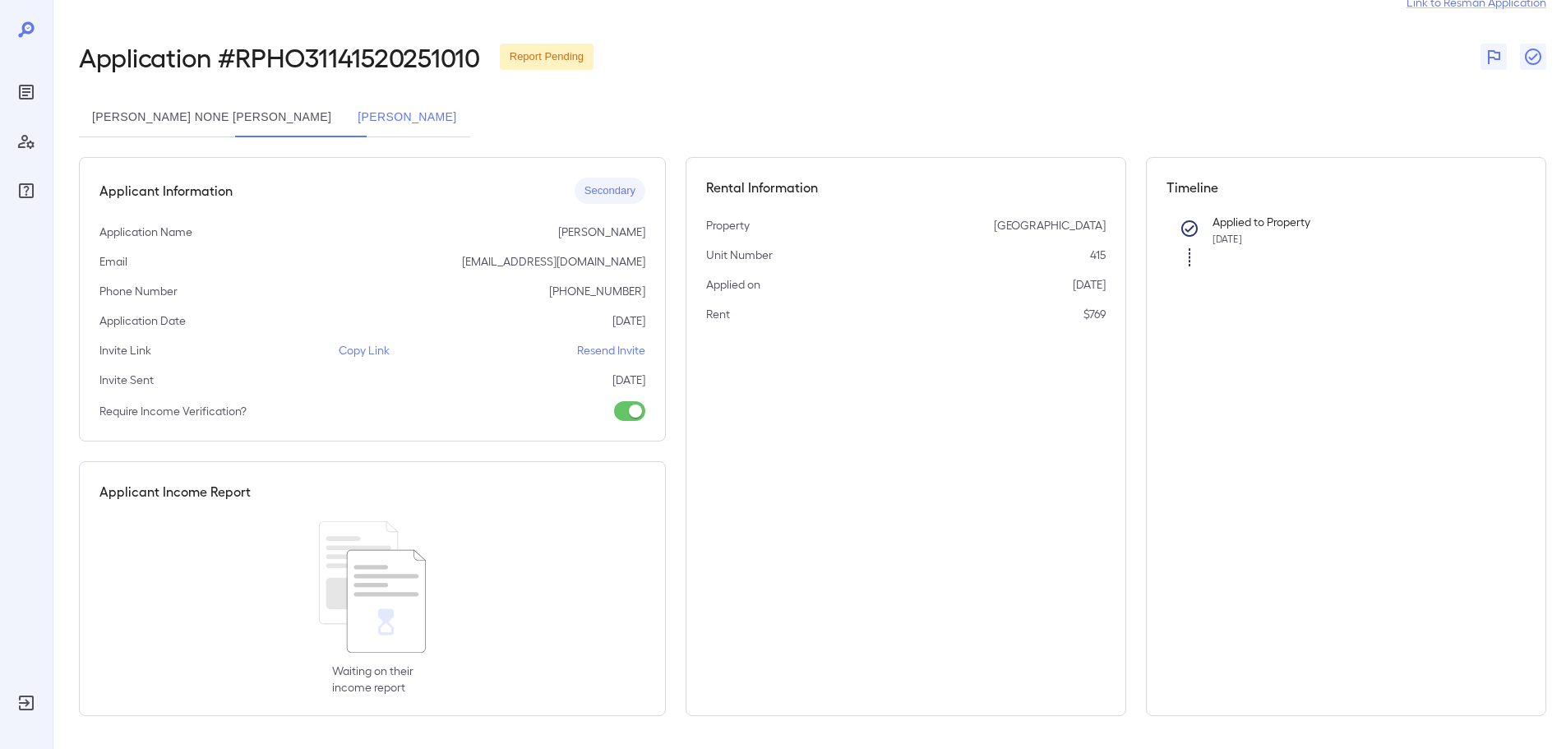
click at [207, 118] on button "[PERSON_NAME] None [PERSON_NAME]" at bounding box center [211, 117] width 265 height 39
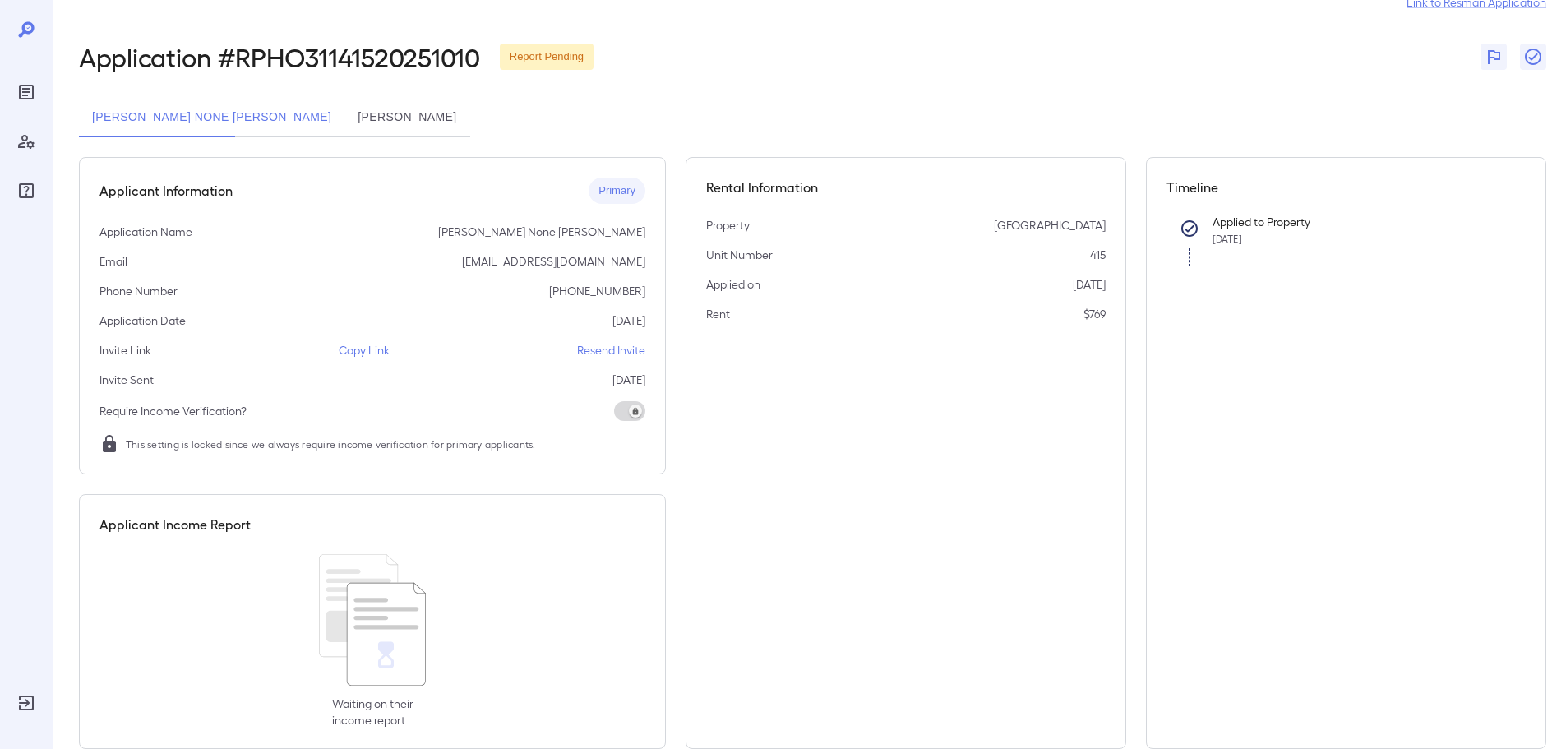
click at [344, 124] on button "[PERSON_NAME]" at bounding box center [406, 117] width 125 height 39
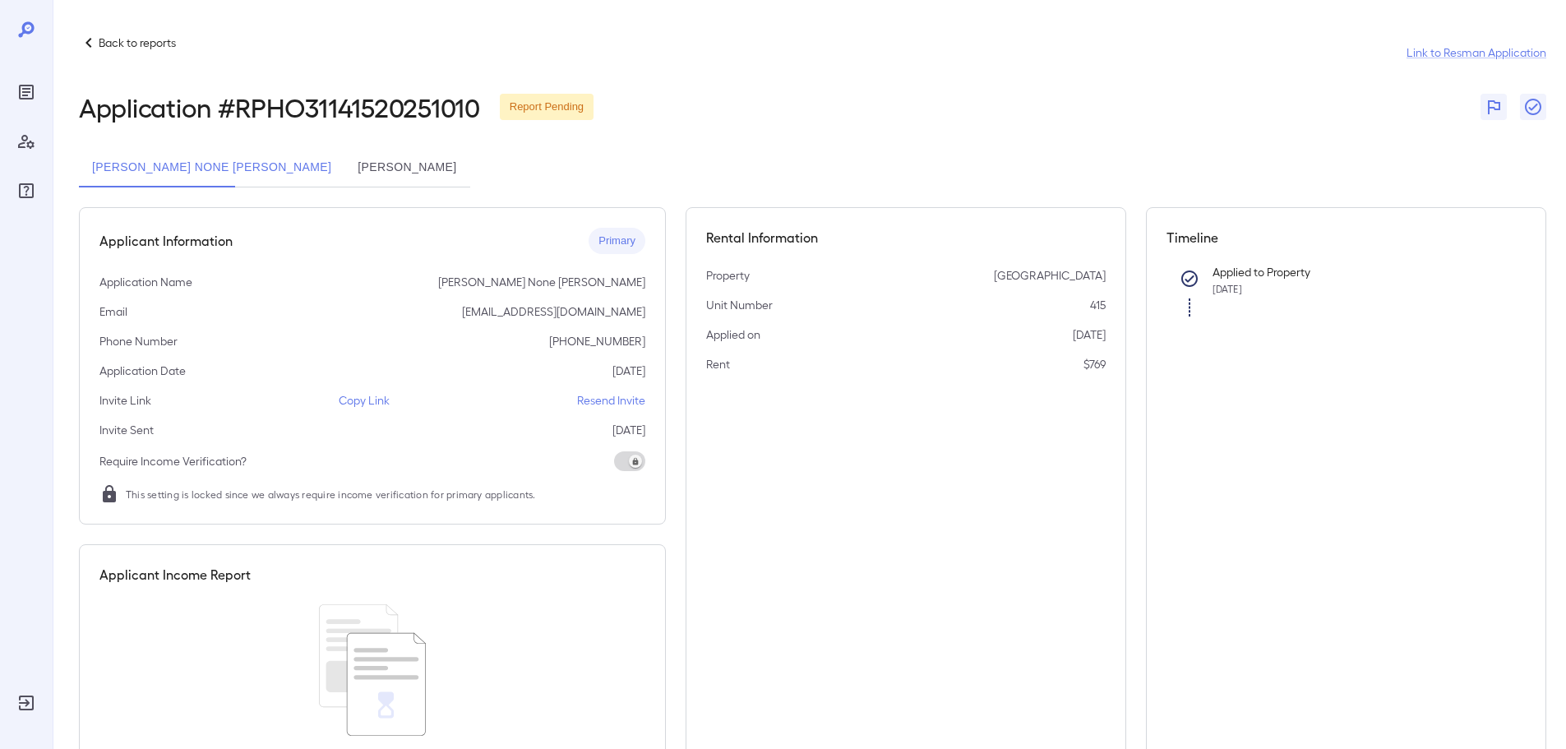
click at [344, 176] on button "[PERSON_NAME]" at bounding box center [406, 167] width 125 height 39
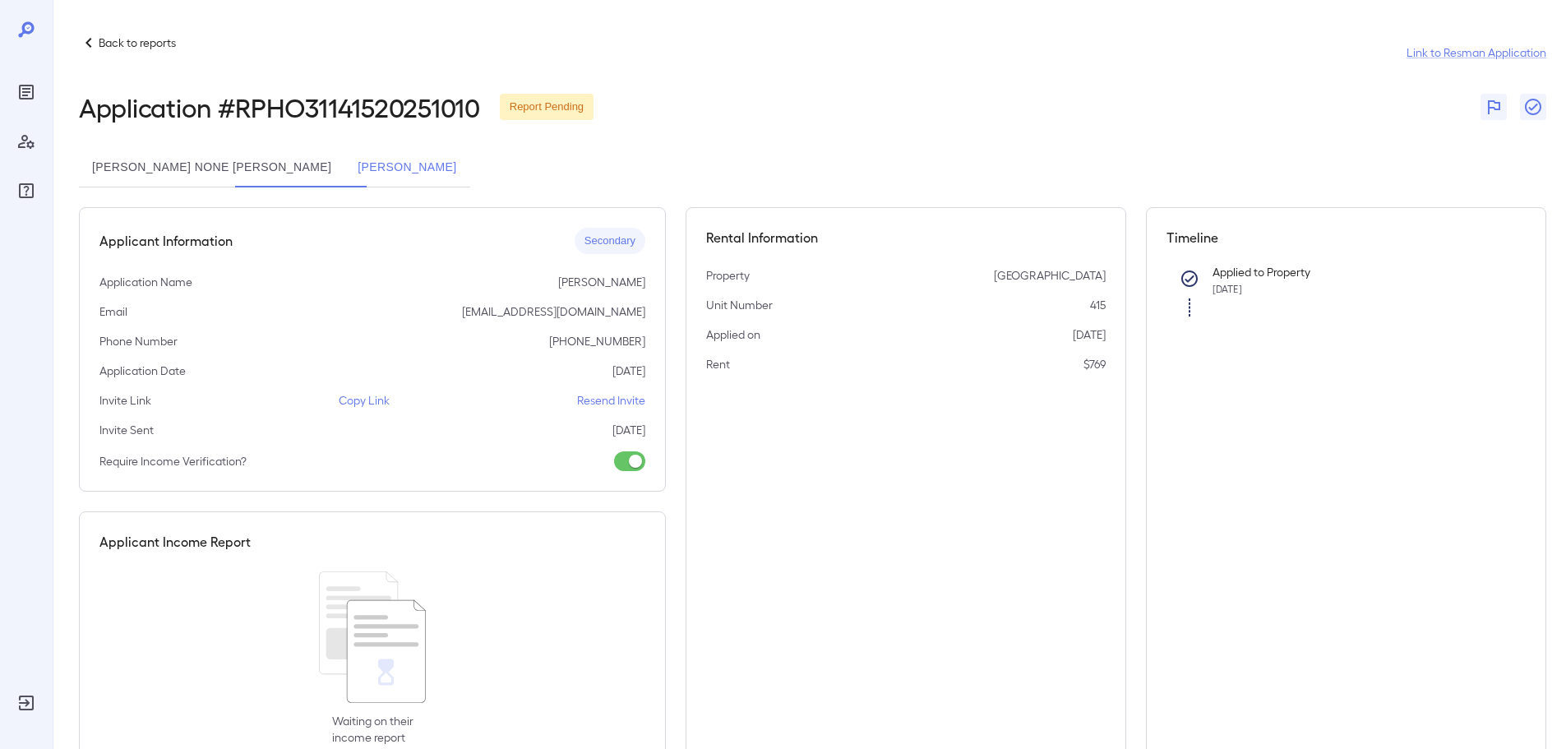
click at [141, 168] on button "[PERSON_NAME] None [PERSON_NAME]" at bounding box center [211, 167] width 265 height 39
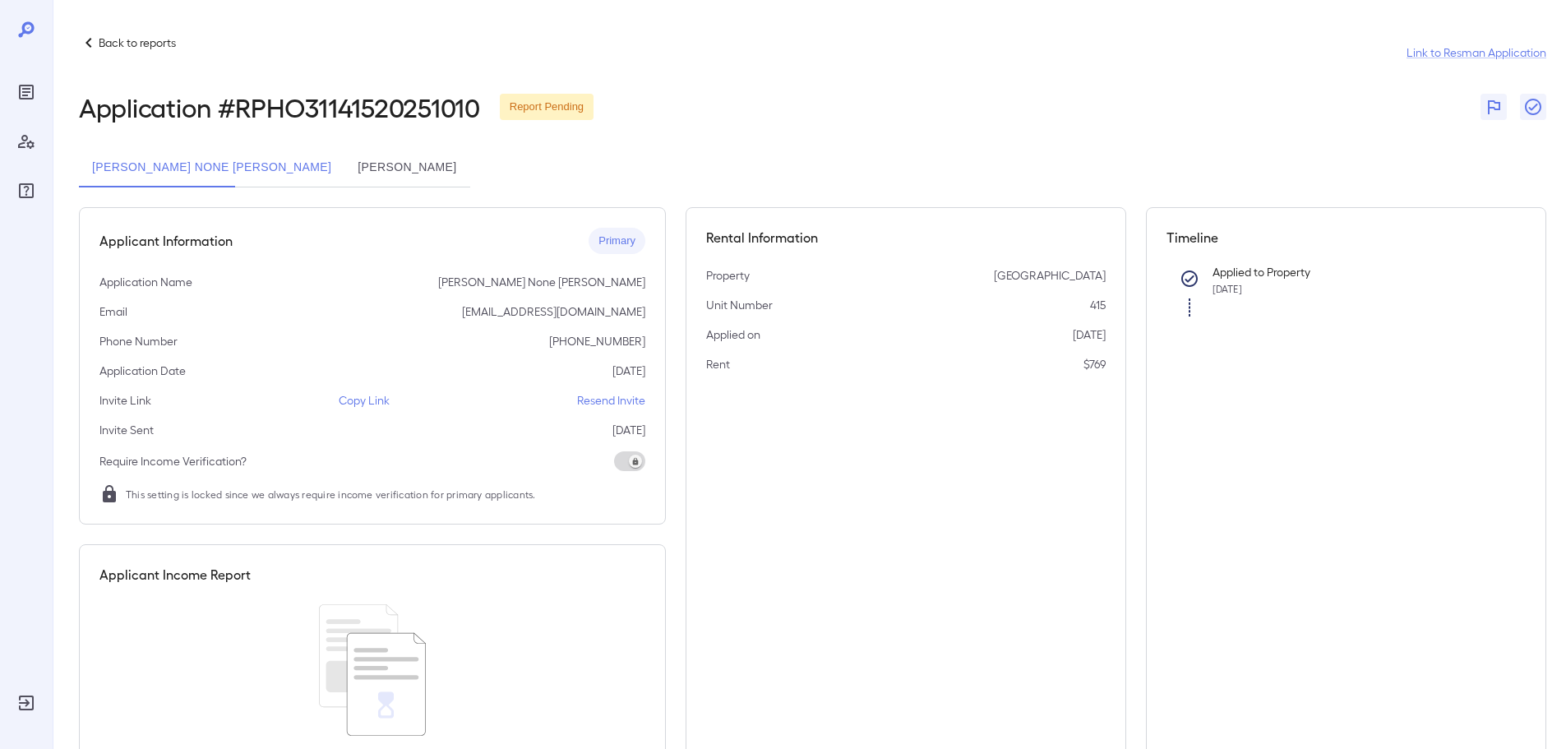
click at [344, 156] on button "[PERSON_NAME]" at bounding box center [406, 167] width 125 height 39
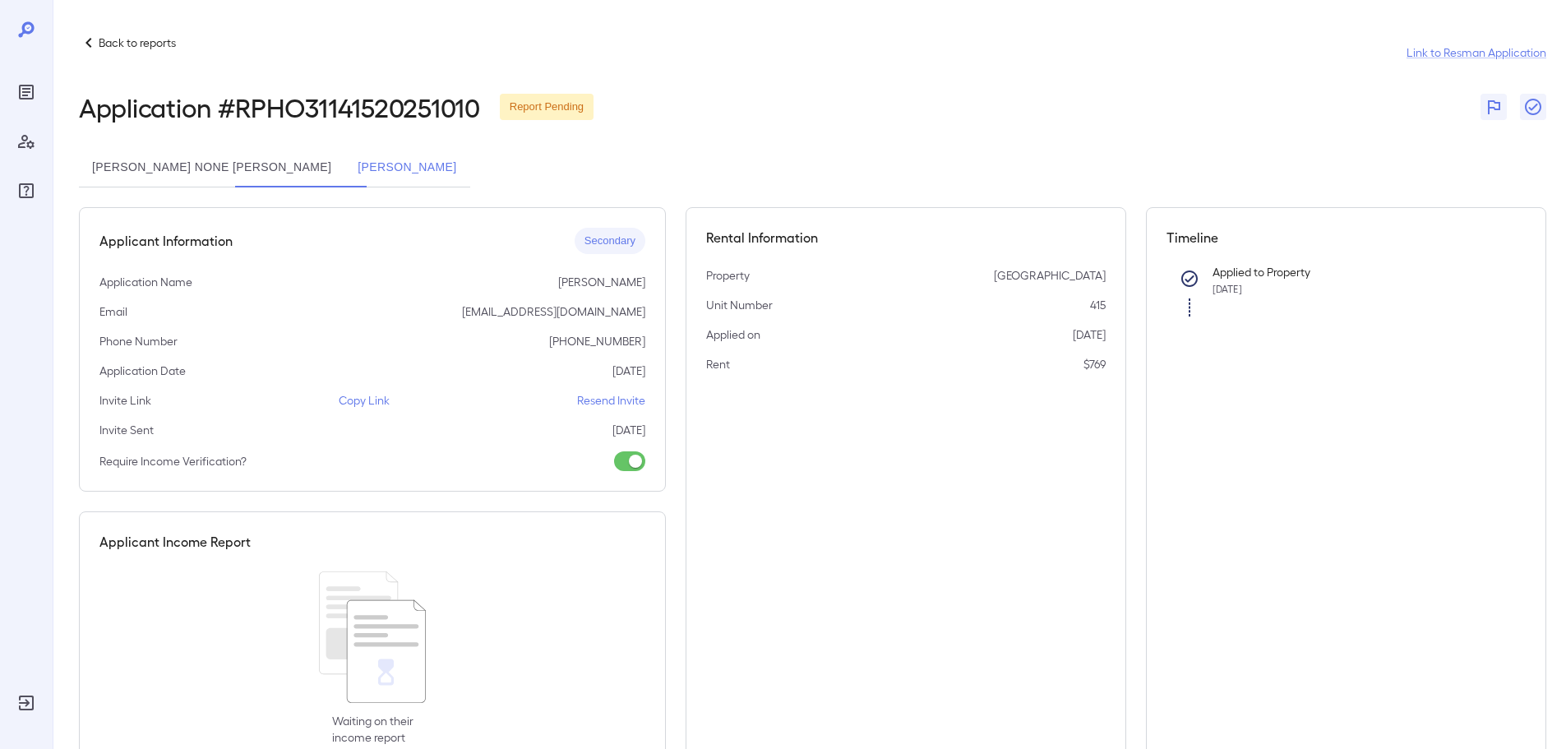
click at [195, 164] on button "[PERSON_NAME] None [PERSON_NAME]" at bounding box center [211, 167] width 265 height 39
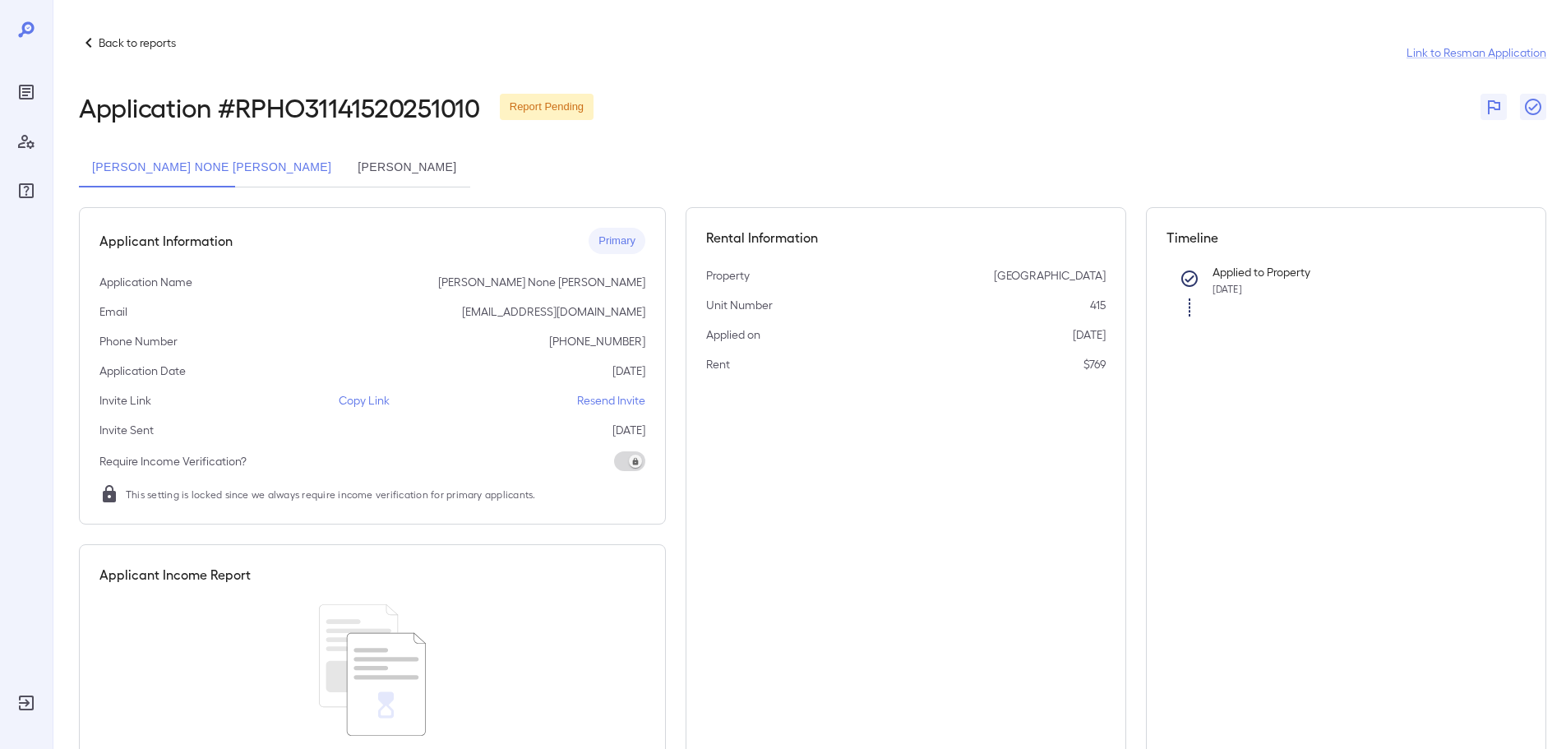
drag, startPoint x: 272, startPoint y: 168, endPoint x: 261, endPoint y: 159, distance: 14.0
click at [344, 167] on button "[PERSON_NAME]" at bounding box center [406, 167] width 125 height 39
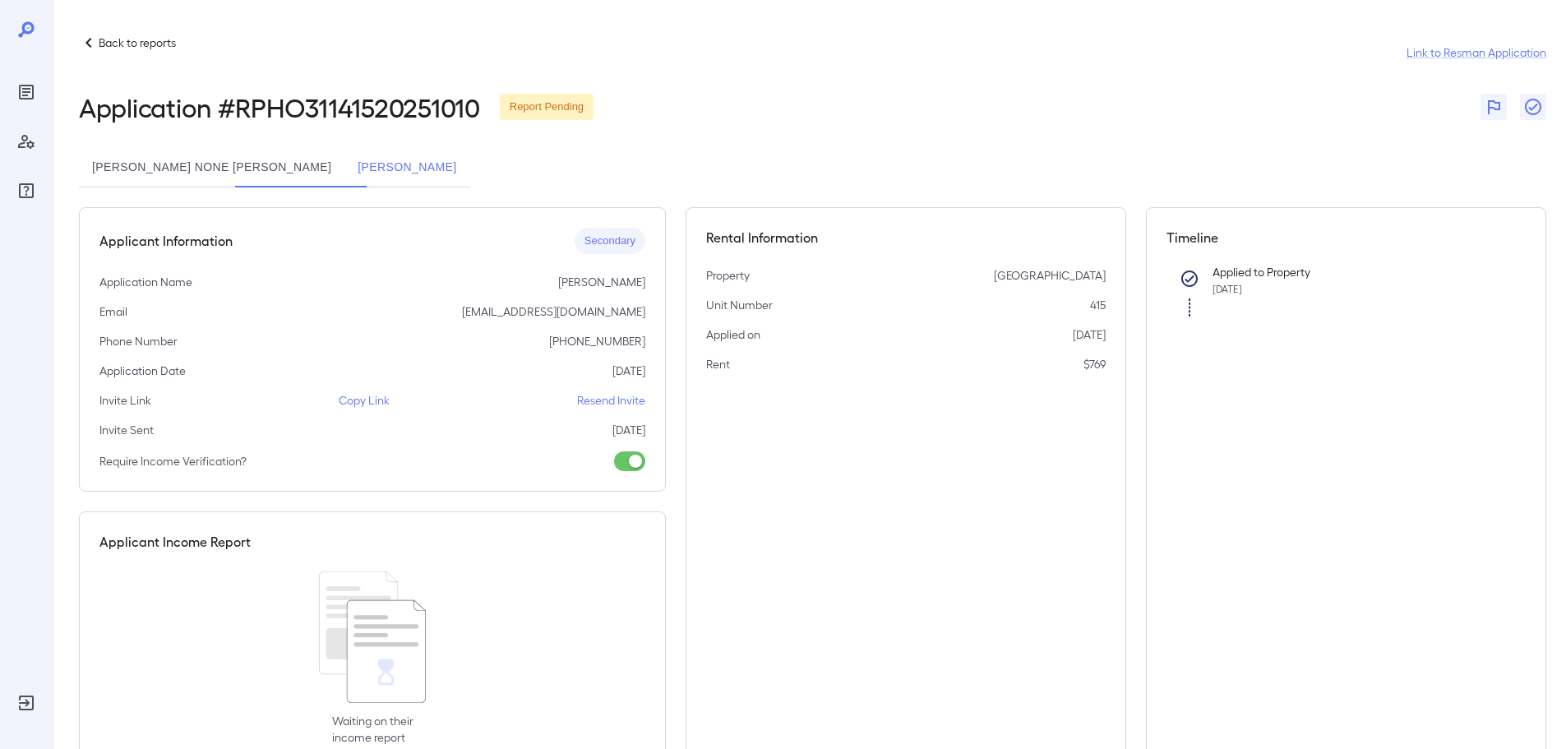
click at [195, 166] on button "[PERSON_NAME] None [PERSON_NAME]" at bounding box center [211, 167] width 265 height 39
